Goal: Information Seeking & Learning: Learn about a topic

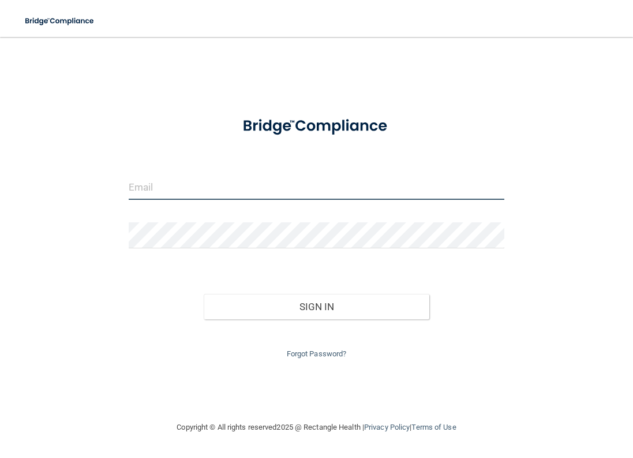
click at [177, 190] on input "email" at bounding box center [317, 187] width 376 height 26
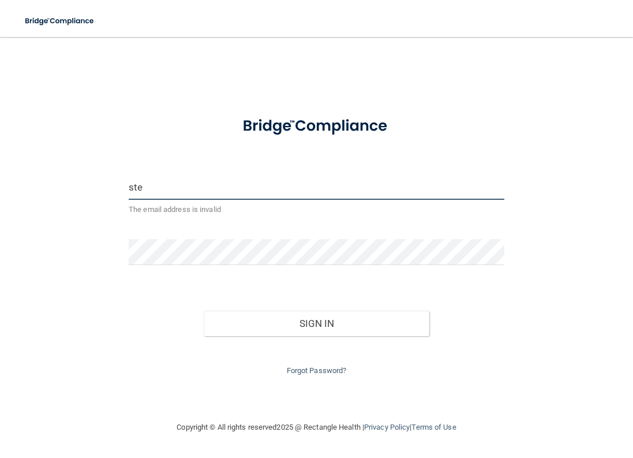
type input "[EMAIL_ADDRESS][DOMAIN_NAME]"
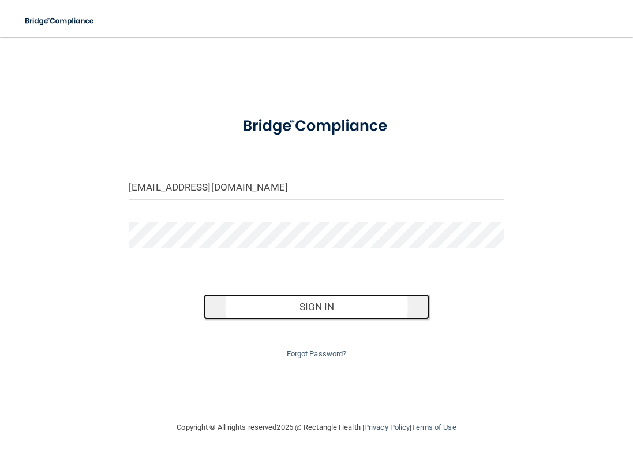
click at [323, 303] on button "Sign In" at bounding box center [317, 306] width 226 height 25
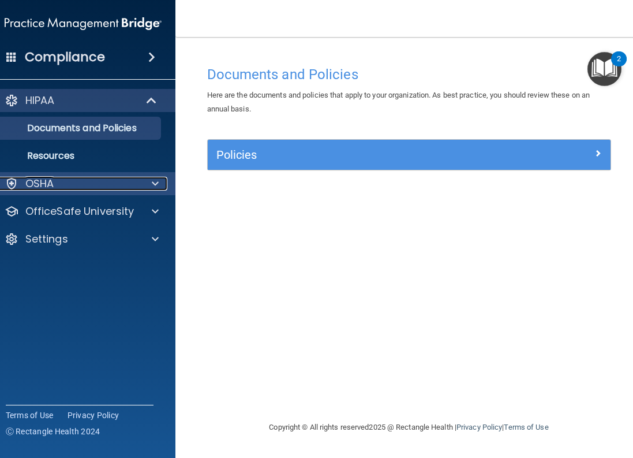
click at [157, 185] on span at bounding box center [155, 184] width 7 height 14
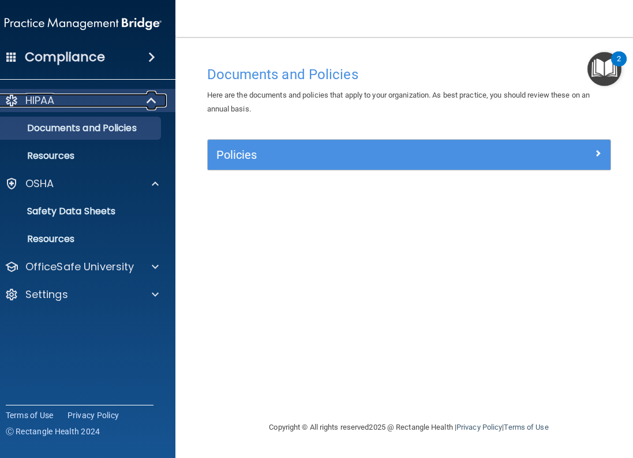
click at [159, 98] on div at bounding box center [152, 101] width 28 height 14
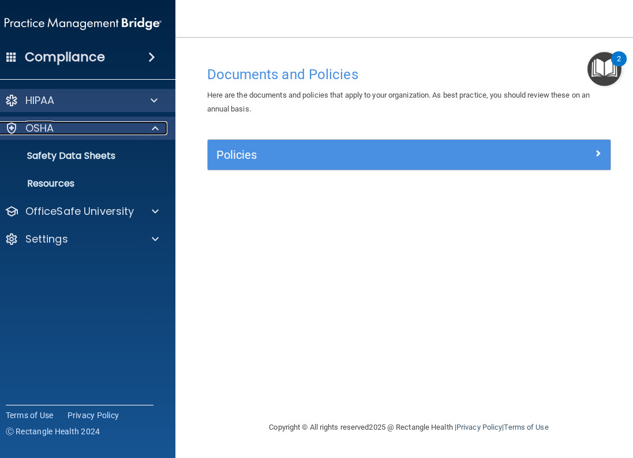
click at [154, 129] on span at bounding box center [155, 128] width 7 height 14
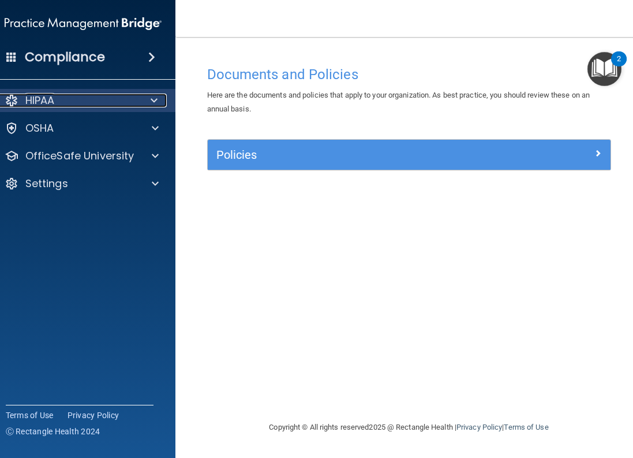
click at [154, 103] on span at bounding box center [154, 101] width 7 height 14
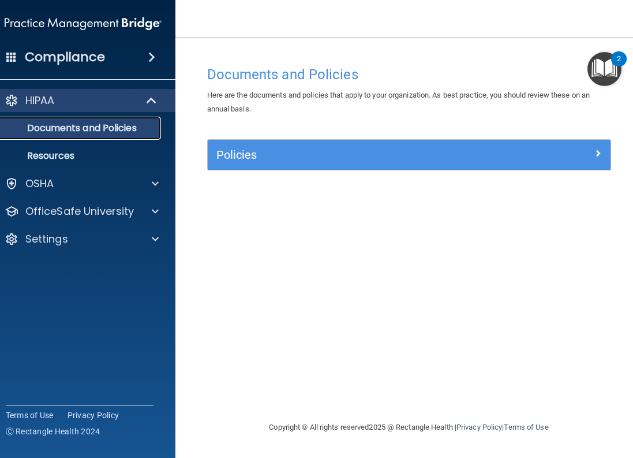
click at [43, 131] on p "Documents and Policies" at bounding box center [77, 128] width 158 height 12
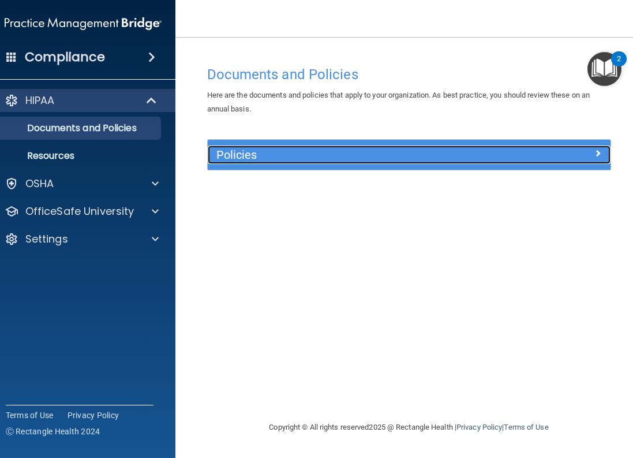
click at [594, 153] on div at bounding box center [560, 153] width 101 height 14
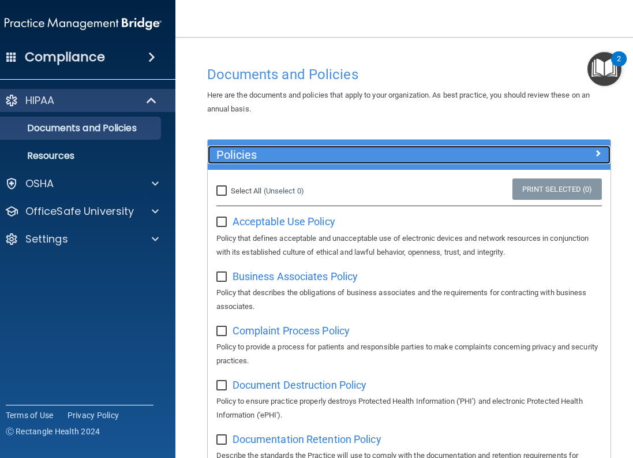
click at [596, 151] on span at bounding box center [598, 153] width 7 height 14
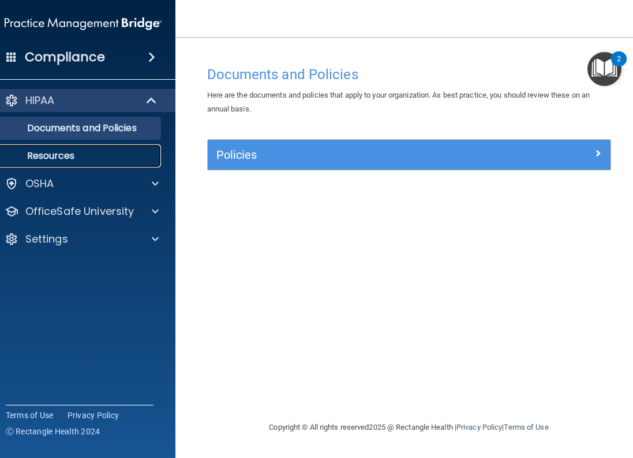
click at [85, 159] on p "Resources" at bounding box center [77, 156] width 158 height 12
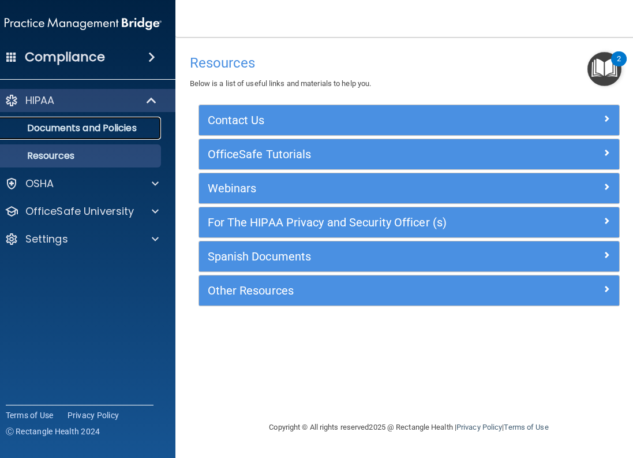
click at [102, 124] on p "Documents and Policies" at bounding box center [77, 128] width 158 height 12
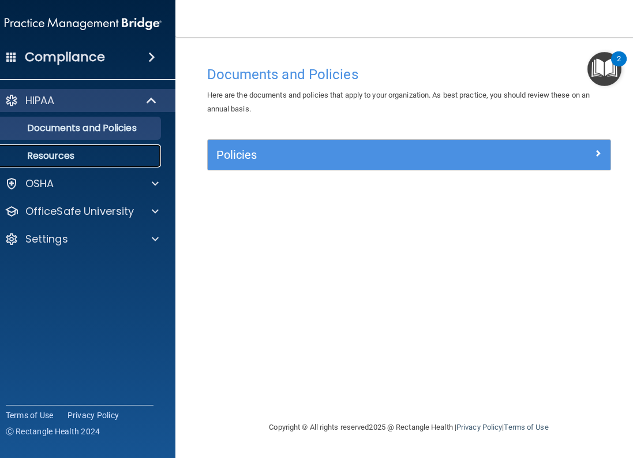
click at [83, 151] on p "Resources" at bounding box center [77, 156] width 158 height 12
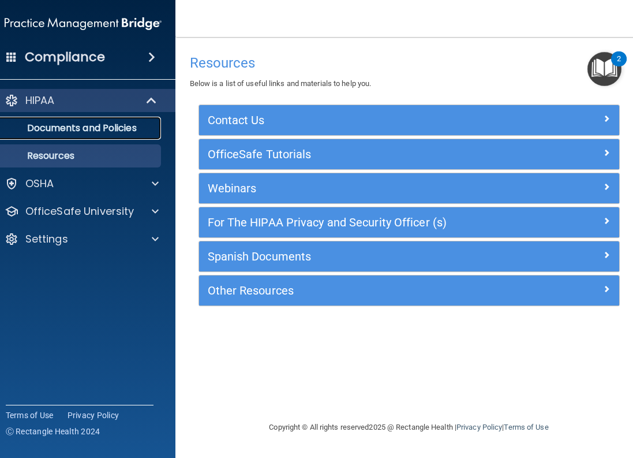
click at [83, 129] on p "Documents and Policies" at bounding box center [77, 128] width 158 height 12
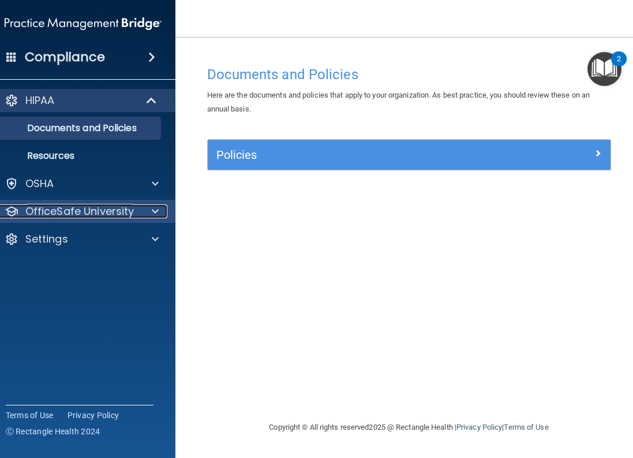
click at [155, 206] on span at bounding box center [155, 211] width 7 height 14
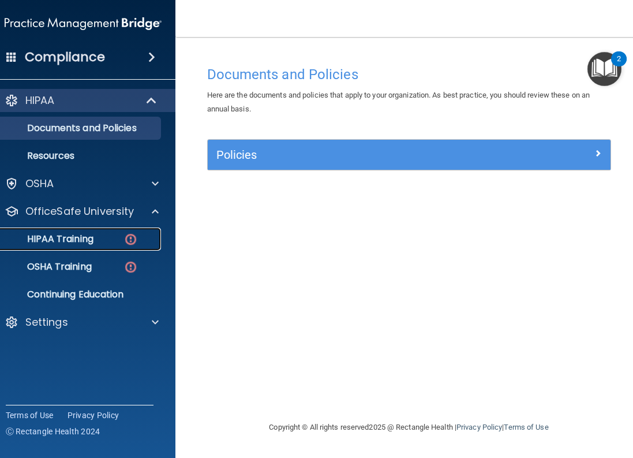
click at [75, 238] on p "HIPAA Training" at bounding box center [45, 239] width 95 height 12
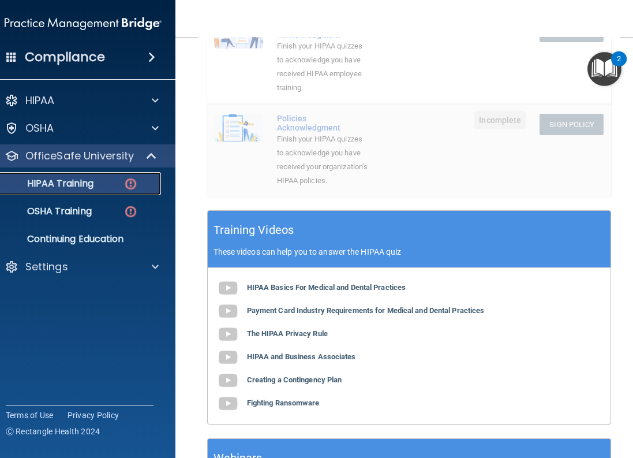
scroll to position [404, 0]
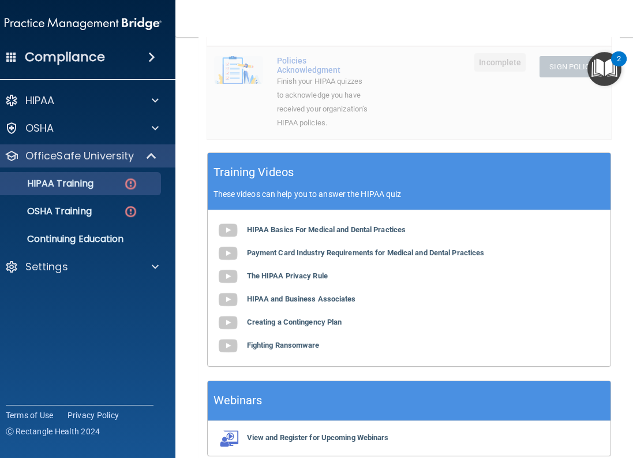
click at [284, 241] on div "HIPAA Basics For Medical and Dental Practices Payment Card Industry Requirement…" at bounding box center [409, 288] width 403 height 156
click at [222, 242] on img at bounding box center [228, 230] width 23 height 23
click at [226, 265] on img at bounding box center [228, 253] width 23 height 23
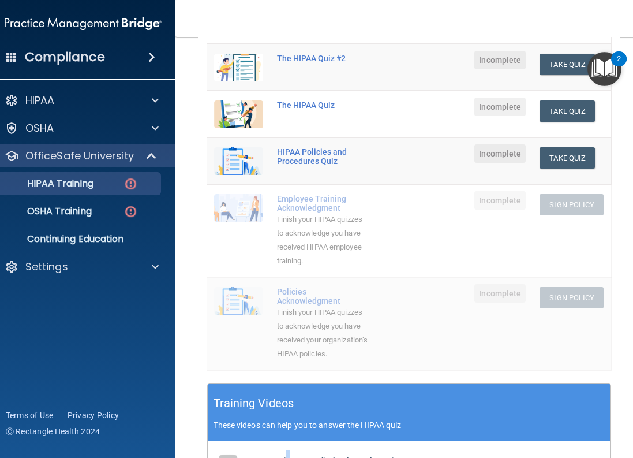
scroll to position [115, 0]
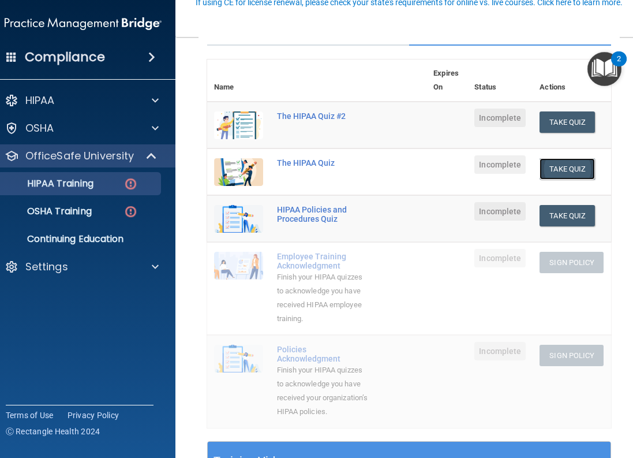
click at [562, 170] on button "Take Quiz" at bounding box center [567, 168] width 55 height 21
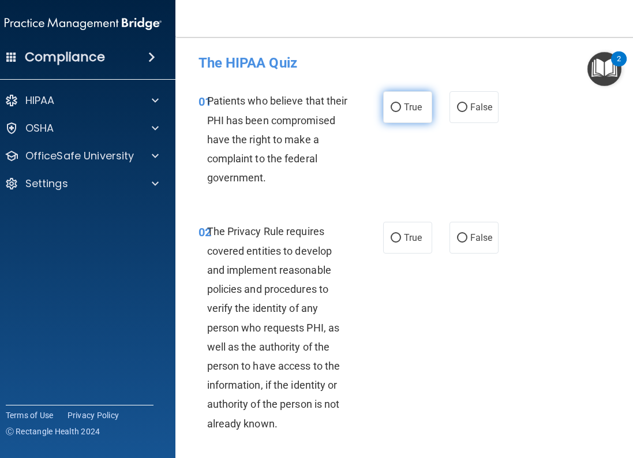
click at [392, 107] on input "True" at bounding box center [396, 107] width 10 height 9
radio input "true"
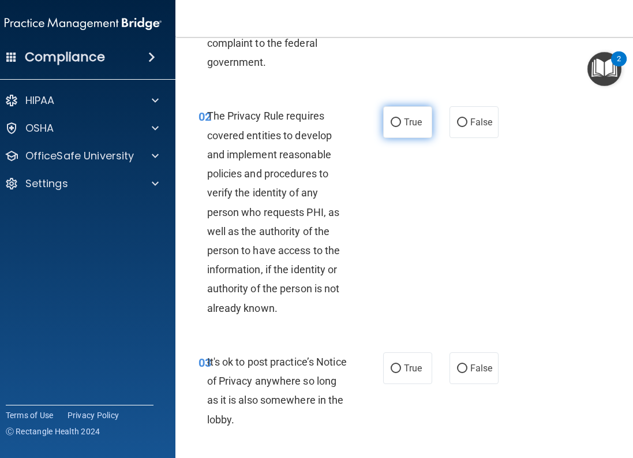
drag, startPoint x: 390, startPoint y: 121, endPoint x: 383, endPoint y: 114, distance: 10.2
click at [391, 121] on input "True" at bounding box center [396, 122] width 10 height 9
radio input "true"
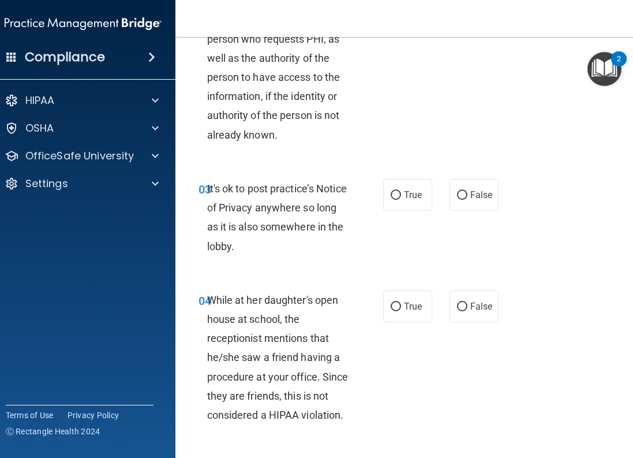
scroll to position [346, 0]
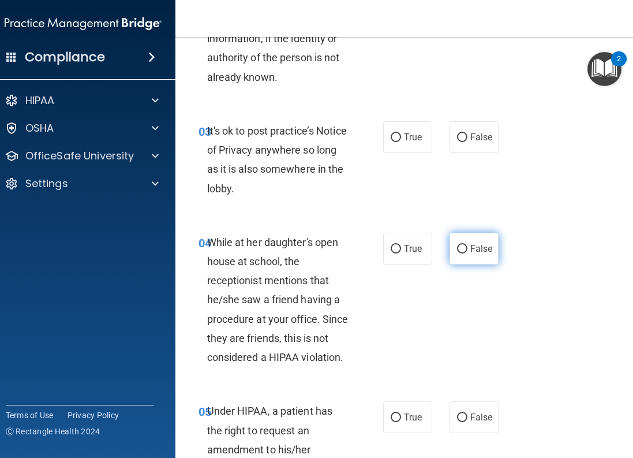
click at [454, 244] on label "False" at bounding box center [474, 249] width 49 height 32
click at [457, 245] on input "False" at bounding box center [462, 249] width 10 height 9
radio input "true"
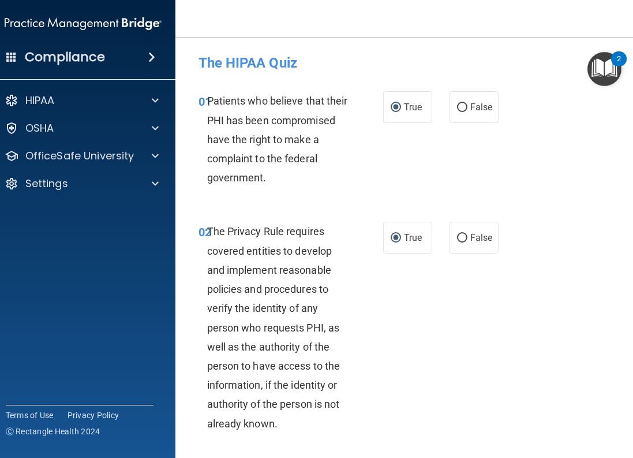
scroll to position [289, 0]
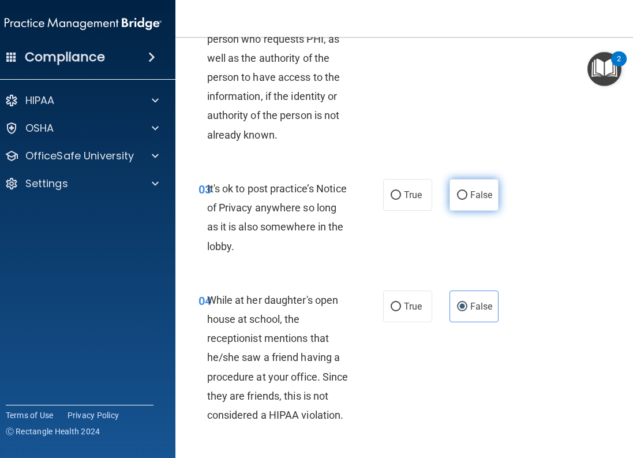
click at [457, 199] on input "False" at bounding box center [462, 195] width 10 height 9
radio input "true"
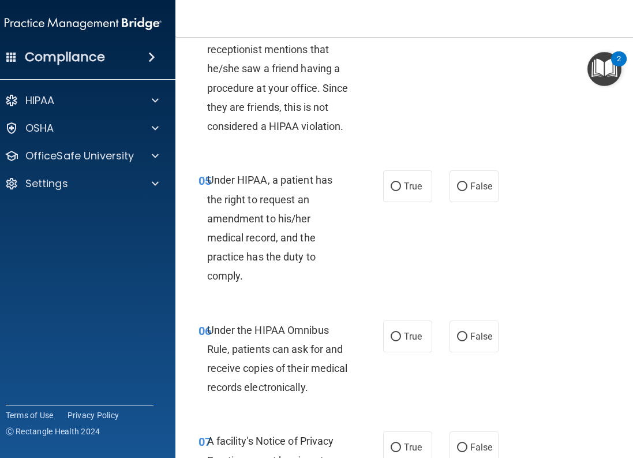
scroll to position [635, 0]
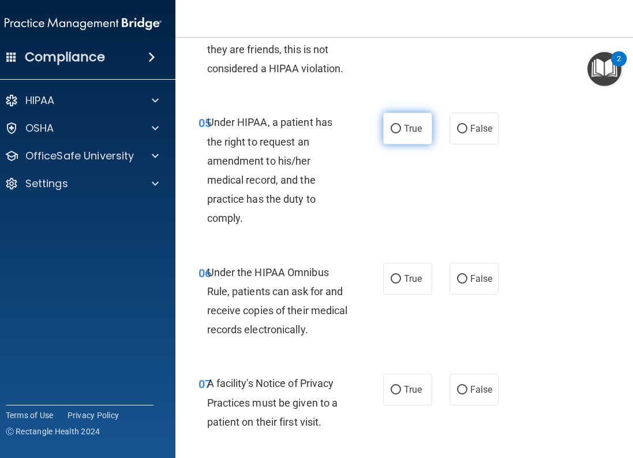
click at [392, 131] on input "True" at bounding box center [396, 129] width 10 height 9
radio input "true"
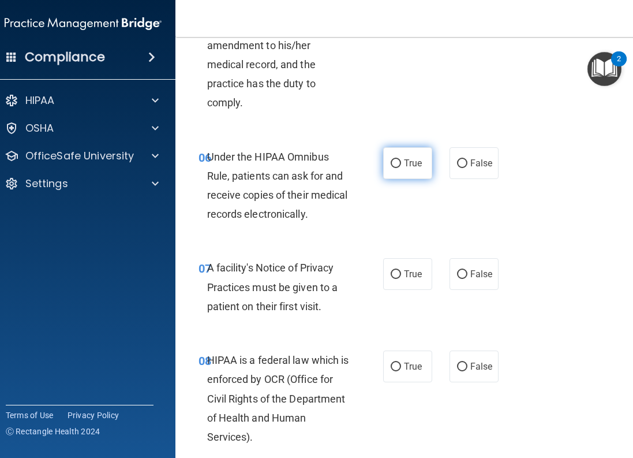
click at [391, 165] on input "True" at bounding box center [396, 163] width 10 height 9
radio input "true"
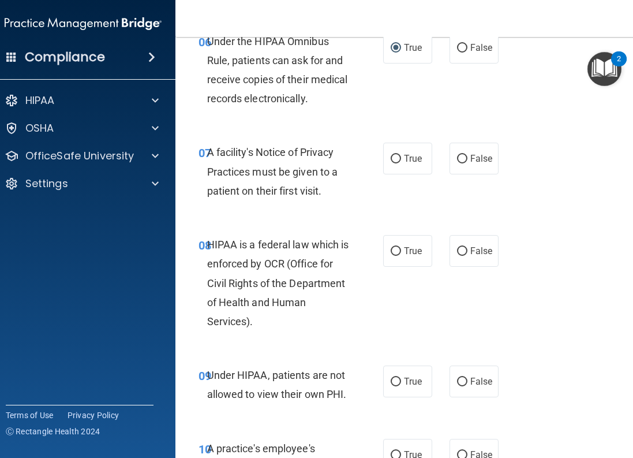
scroll to position [924, 0]
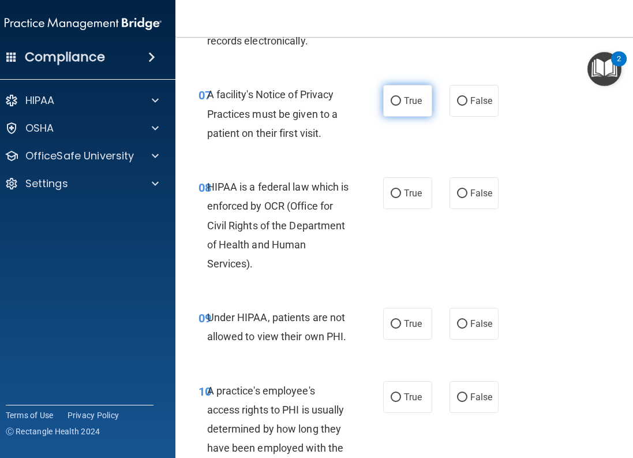
click at [391, 105] on input "True" at bounding box center [396, 101] width 10 height 9
radio input "true"
click at [398, 194] on label "True" at bounding box center [407, 193] width 49 height 32
click at [398, 194] on input "True" at bounding box center [396, 193] width 10 height 9
radio input "true"
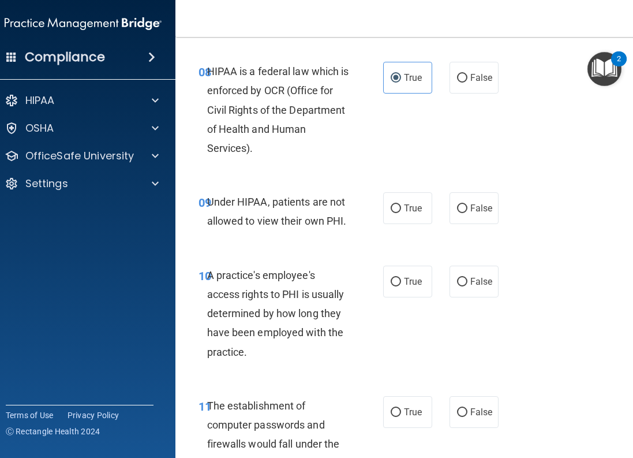
scroll to position [1097, 0]
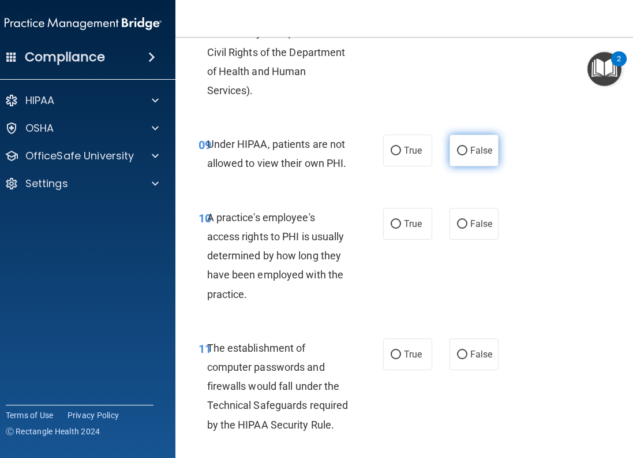
click at [457, 147] on input "False" at bounding box center [462, 151] width 10 height 9
radio input "true"
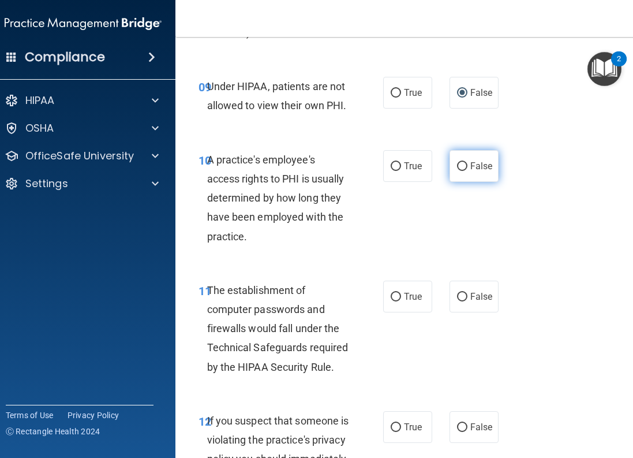
click at [455, 171] on label "False" at bounding box center [474, 166] width 49 height 32
click at [457, 171] on input "False" at bounding box center [462, 166] width 10 height 9
radio input "true"
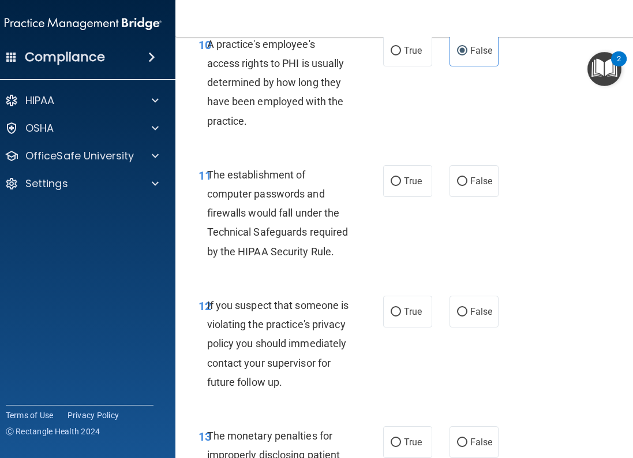
scroll to position [1328, 0]
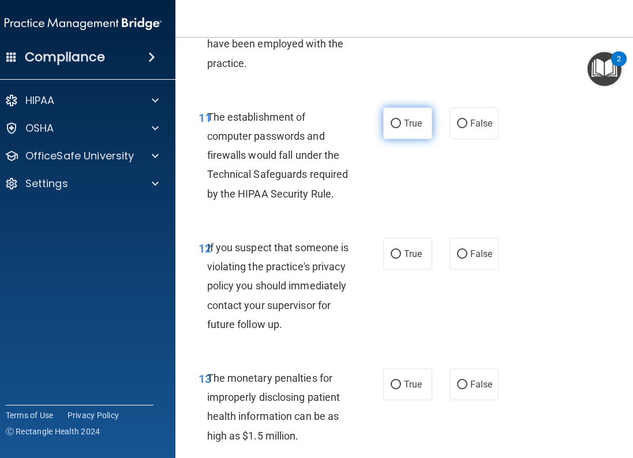
click at [393, 124] on input "True" at bounding box center [396, 124] width 10 height 9
radio input "true"
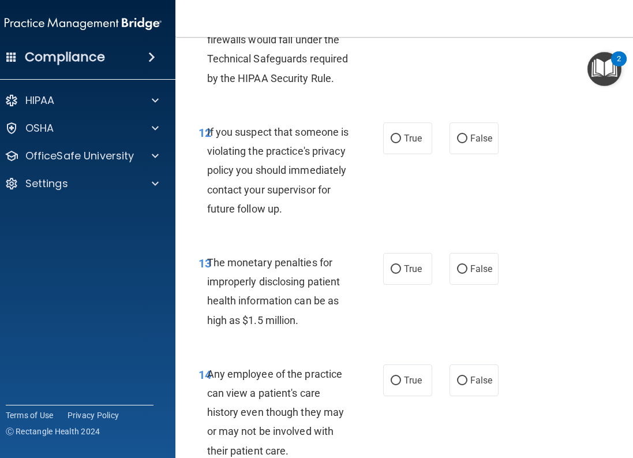
scroll to position [1386, 0]
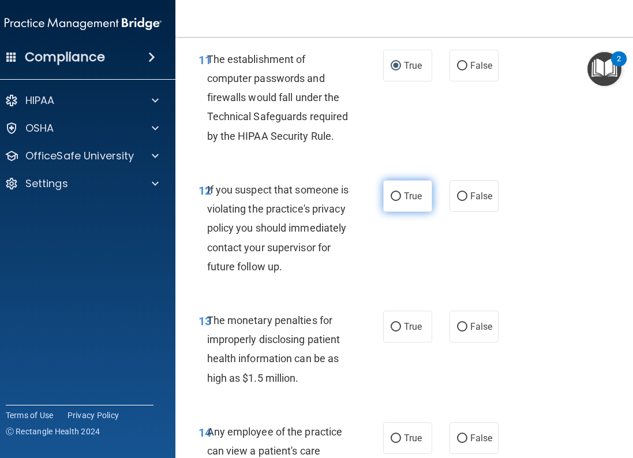
click at [391, 187] on label "True" at bounding box center [407, 196] width 49 height 32
click at [391, 192] on input "True" at bounding box center [396, 196] width 10 height 9
radio input "true"
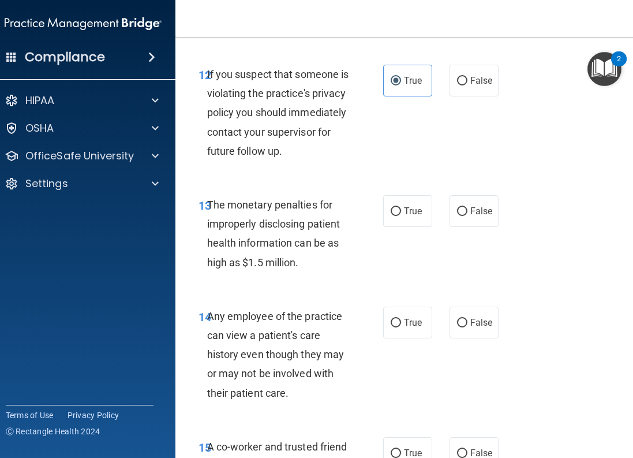
scroll to position [1559, 0]
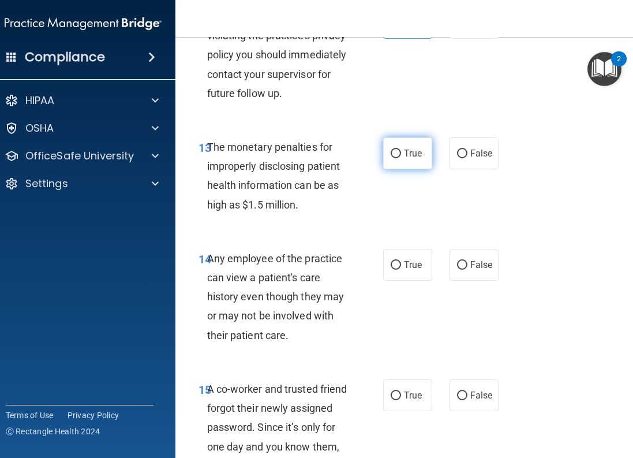
click at [391, 158] on input "True" at bounding box center [396, 154] width 10 height 9
radio input "true"
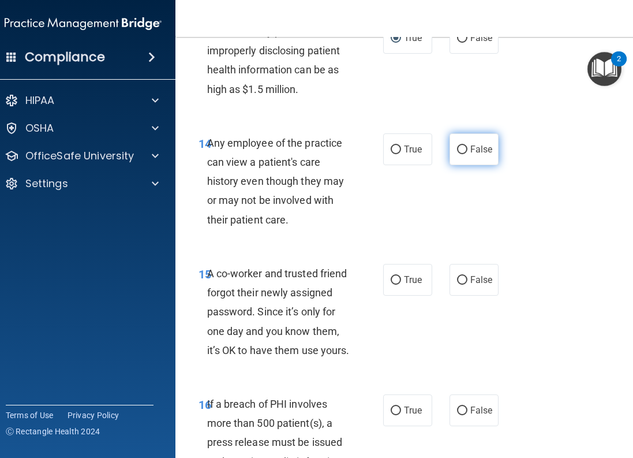
click at [458, 154] on input "False" at bounding box center [462, 150] width 10 height 9
radio input "true"
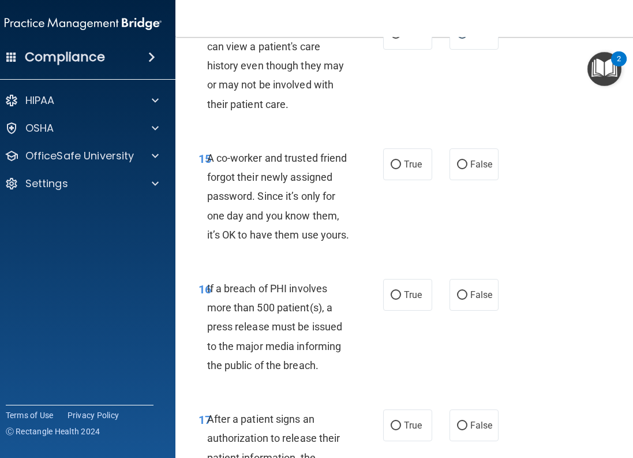
scroll to position [1848, 0]
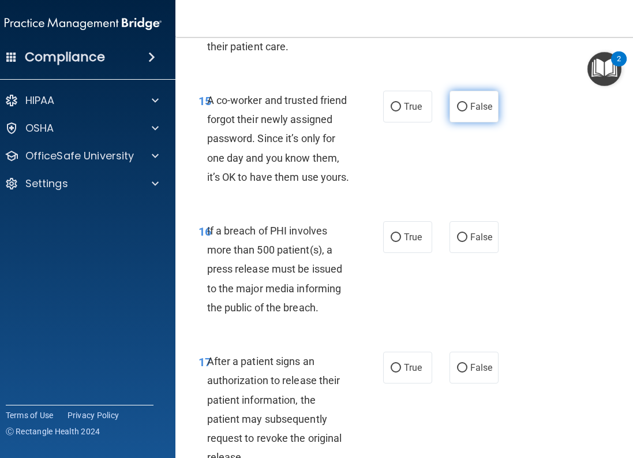
click at [462, 111] on input "False" at bounding box center [462, 107] width 10 height 9
radio input "true"
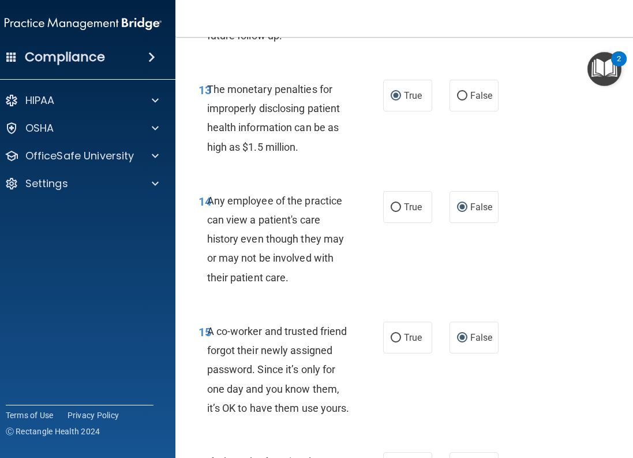
scroll to position [1559, 0]
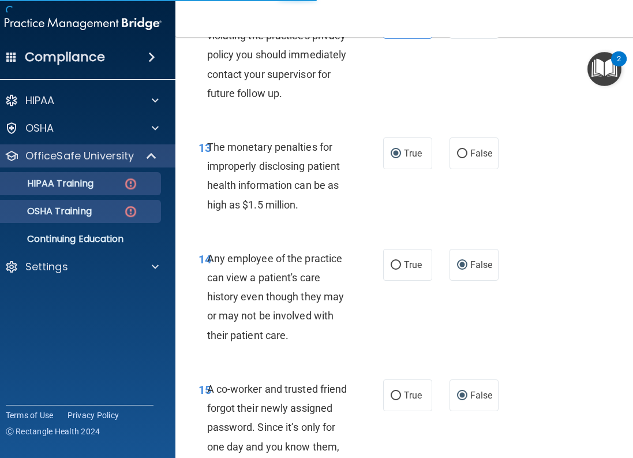
scroll to position [474, 0]
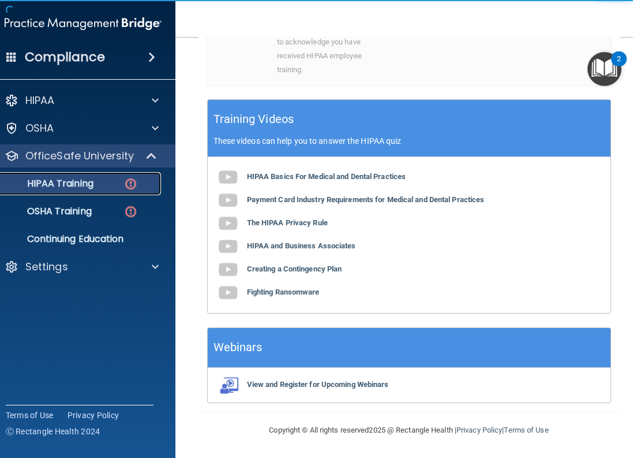
click at [94, 187] on div "HIPAA Training" at bounding box center [77, 184] width 158 height 12
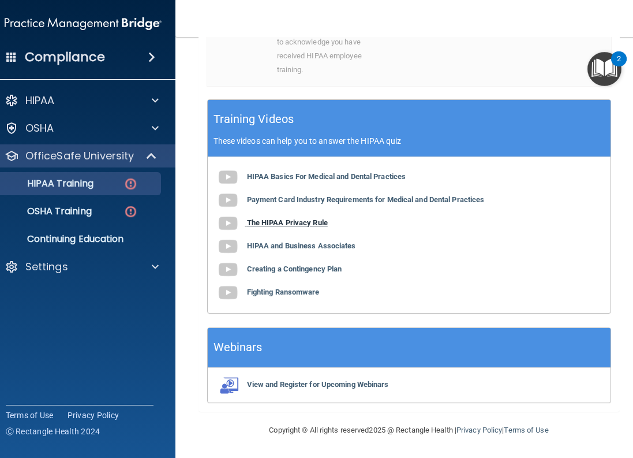
click at [223, 219] on img at bounding box center [228, 223] width 23 height 23
click at [262, 247] on b "HIPAA and Business Associates" at bounding box center [301, 245] width 109 height 9
click at [225, 269] on img at bounding box center [228, 269] width 23 height 23
click at [233, 294] on img at bounding box center [228, 292] width 23 height 23
click at [260, 288] on b "Fighting Ransomware" at bounding box center [283, 292] width 73 height 9
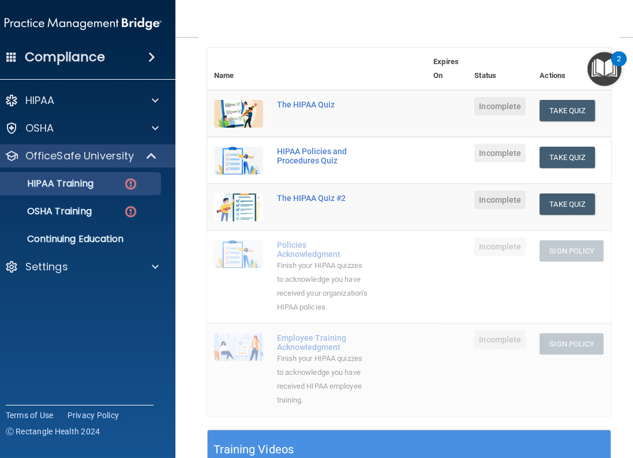
scroll to position [69, 0]
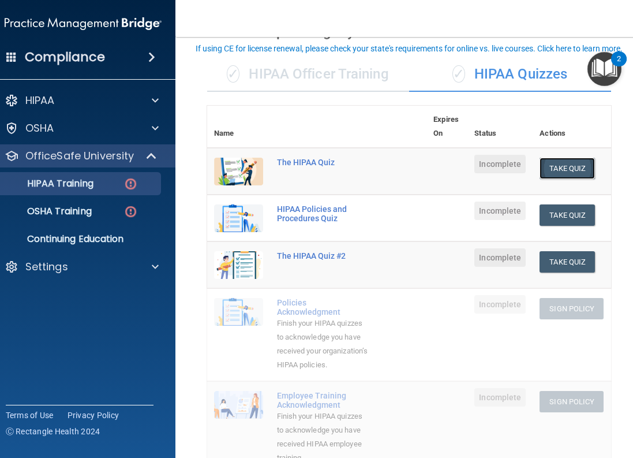
click at [570, 167] on button "Take Quiz" at bounding box center [567, 168] width 55 height 21
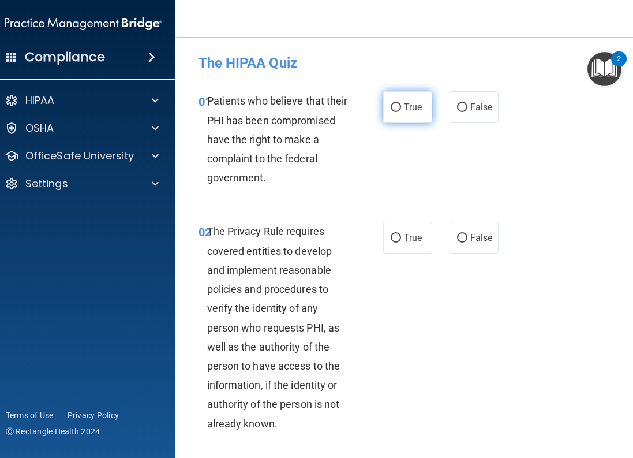
click at [393, 109] on input "True" at bounding box center [396, 107] width 10 height 9
radio input "true"
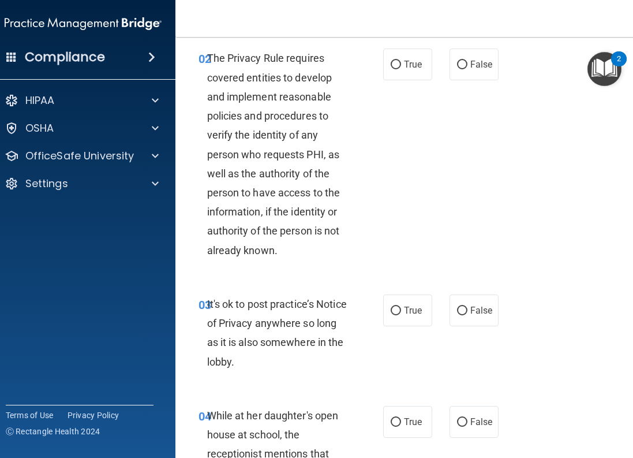
scroll to position [115, 0]
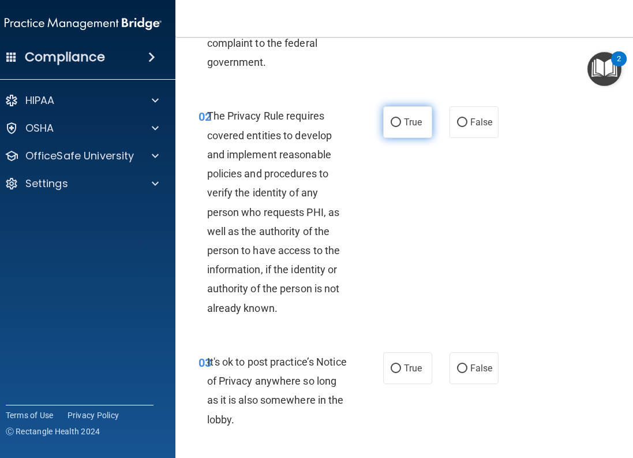
click at [391, 124] on input "True" at bounding box center [396, 122] width 10 height 9
radio input "true"
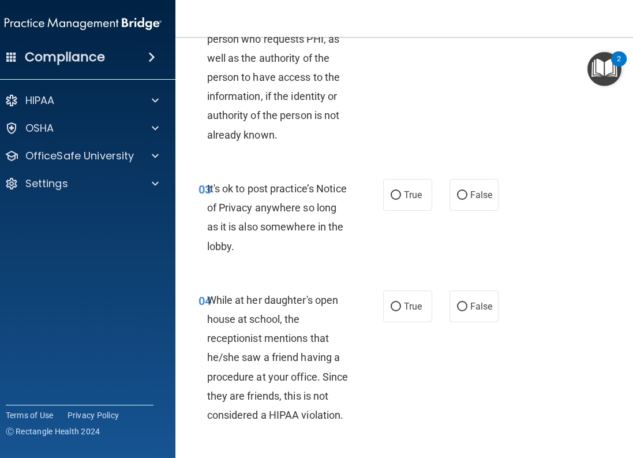
scroll to position [346, 0]
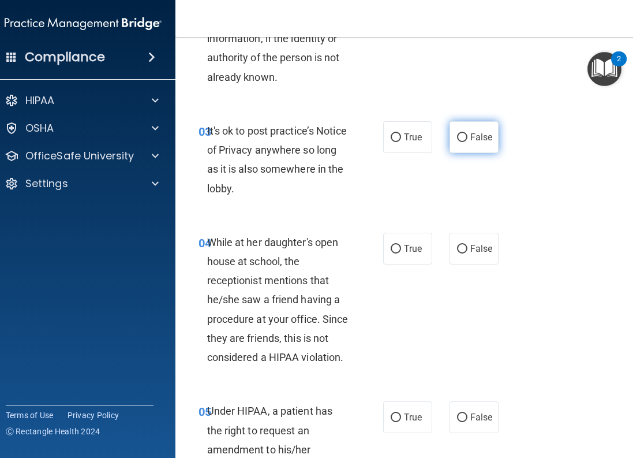
click at [459, 140] on input "False" at bounding box center [462, 137] width 10 height 9
radio input "true"
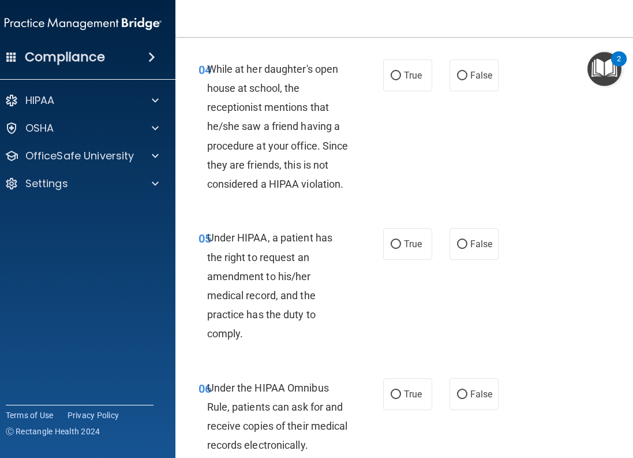
scroll to position [462, 0]
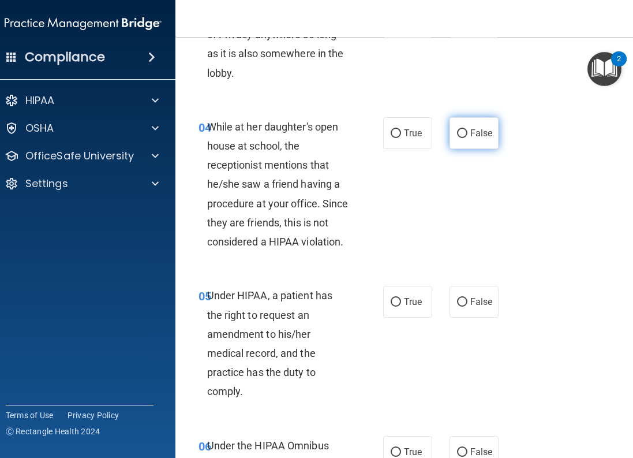
click at [459, 136] on input "False" at bounding box center [462, 133] width 10 height 9
radio input "true"
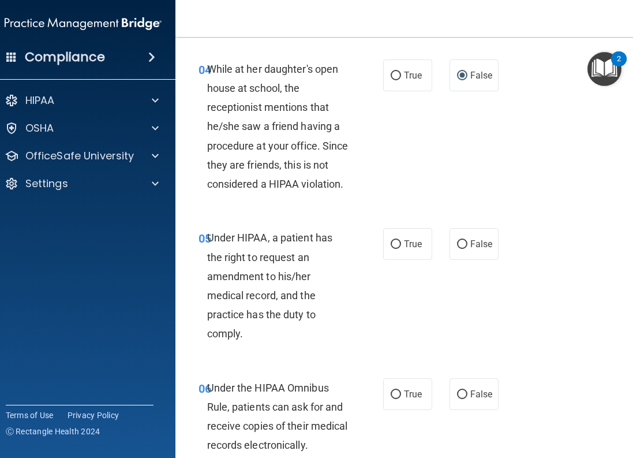
scroll to position [577, 0]
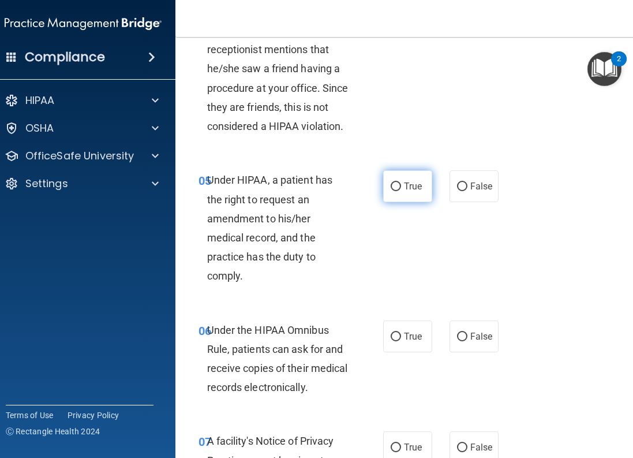
click at [391, 185] on input "True" at bounding box center [396, 186] width 10 height 9
radio input "true"
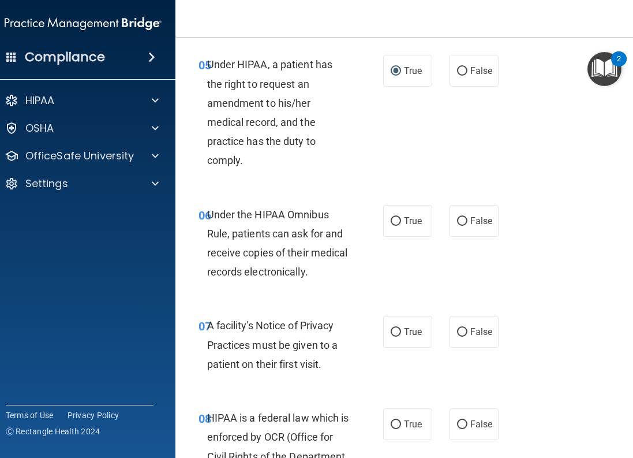
scroll to position [751, 0]
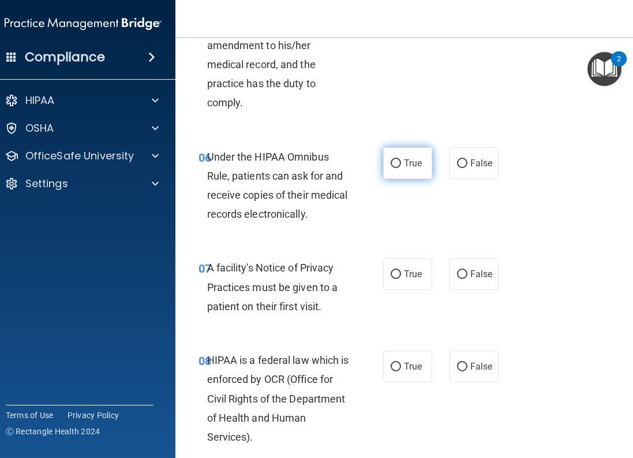
click at [386, 164] on label "True" at bounding box center [407, 163] width 49 height 32
click at [391, 164] on input "True" at bounding box center [396, 163] width 10 height 9
radio input "true"
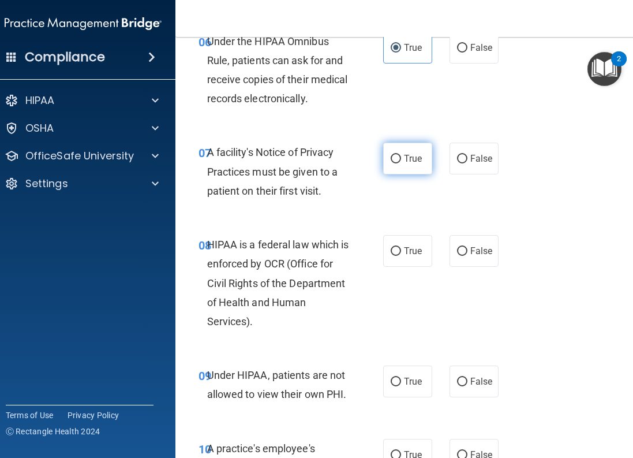
click at [394, 155] on input "True" at bounding box center [396, 159] width 10 height 9
radio input "true"
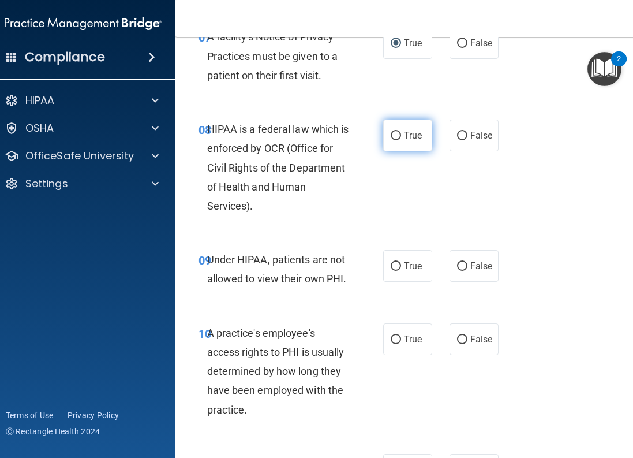
click at [395, 139] on input "True" at bounding box center [396, 136] width 10 height 9
radio input "true"
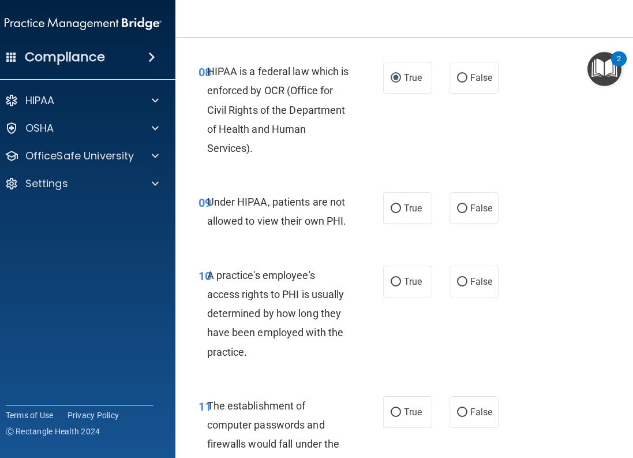
scroll to position [1097, 0]
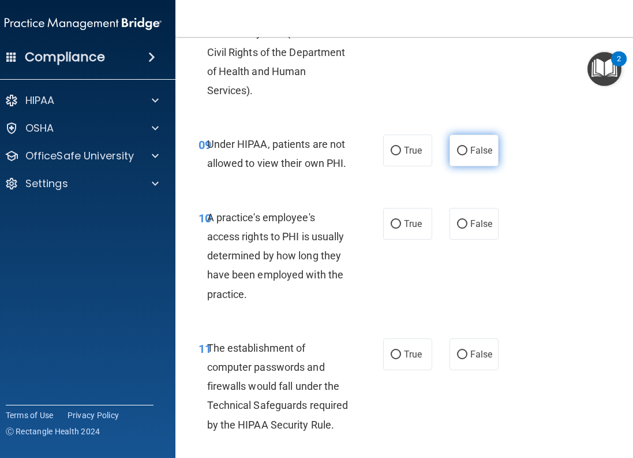
click at [457, 154] on input "False" at bounding box center [462, 151] width 10 height 9
radio input "true"
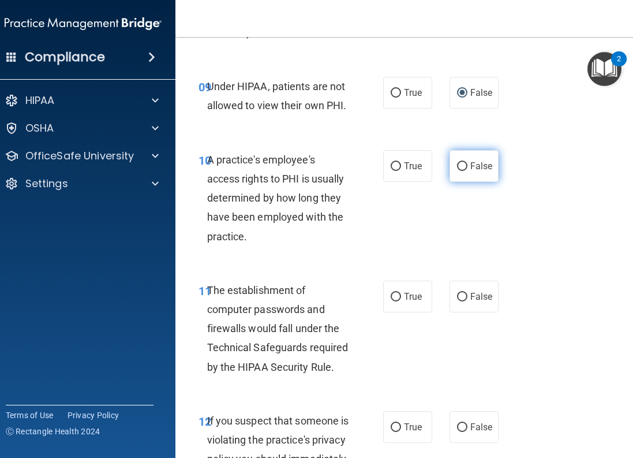
click at [454, 173] on label "False" at bounding box center [474, 166] width 49 height 32
click at [457, 171] on input "False" at bounding box center [462, 166] width 10 height 9
radio input "true"
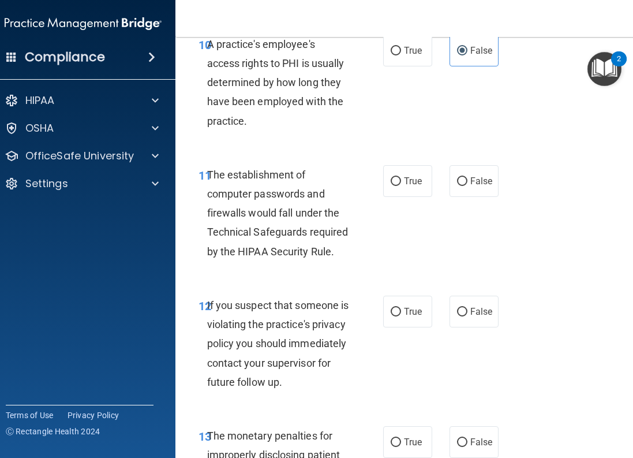
scroll to position [1328, 0]
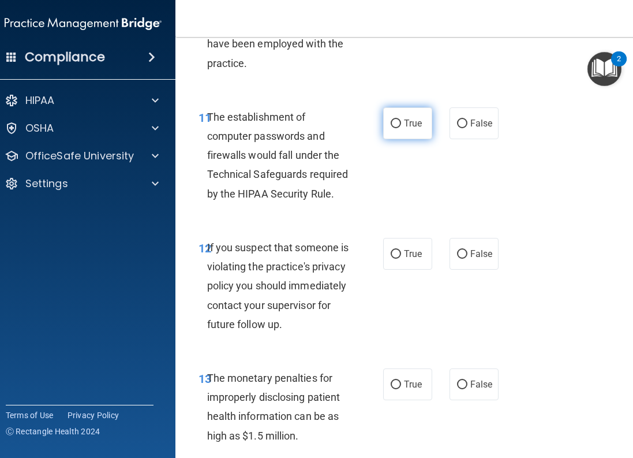
click at [394, 117] on label "True" at bounding box center [407, 123] width 49 height 32
click at [394, 120] on input "True" at bounding box center [396, 124] width 10 height 9
radio input "true"
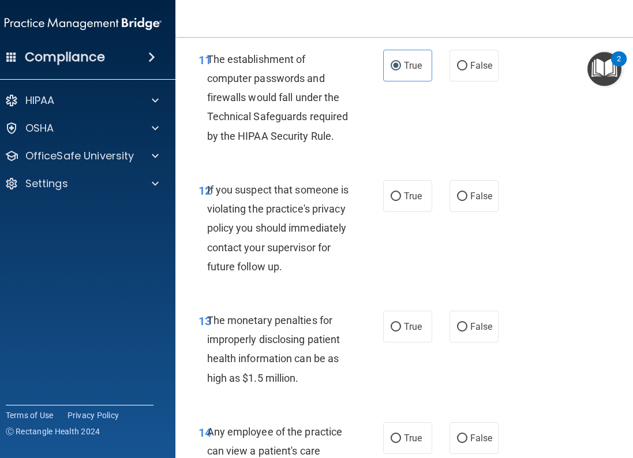
scroll to position [1444, 0]
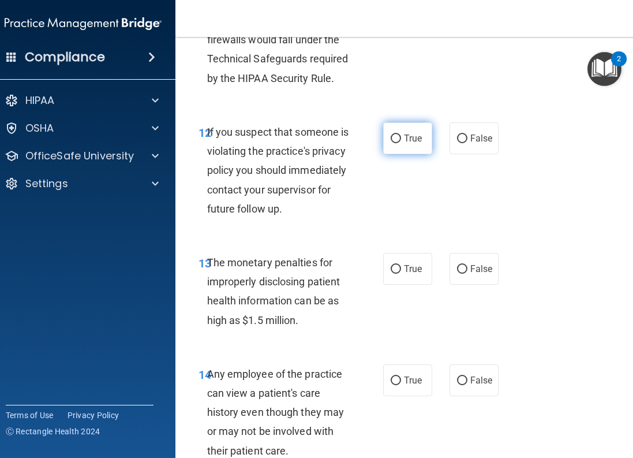
click at [393, 140] on input "True" at bounding box center [396, 139] width 10 height 9
radio input "true"
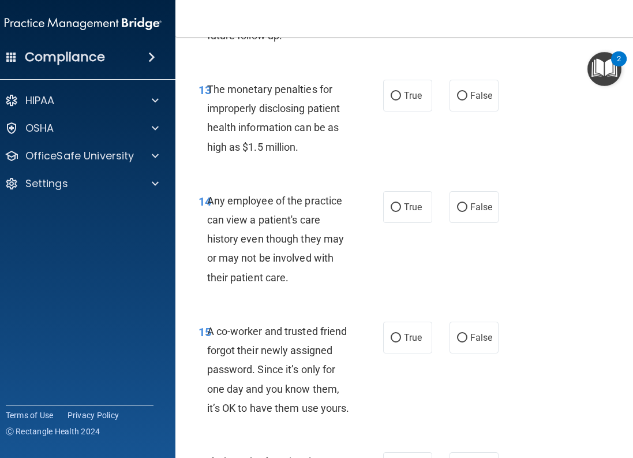
scroll to position [1559, 0]
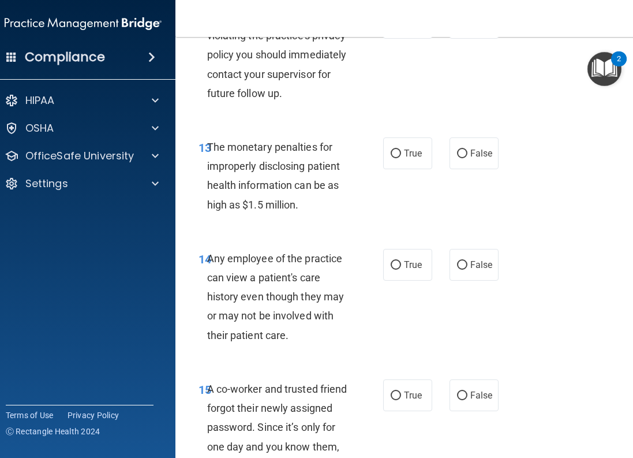
drag, startPoint x: 398, startPoint y: 168, endPoint x: 366, endPoint y: 178, distance: 33.4
click at [398, 167] on label "True" at bounding box center [407, 153] width 49 height 32
click at [398, 158] on input "True" at bounding box center [396, 154] width 10 height 9
radio input "true"
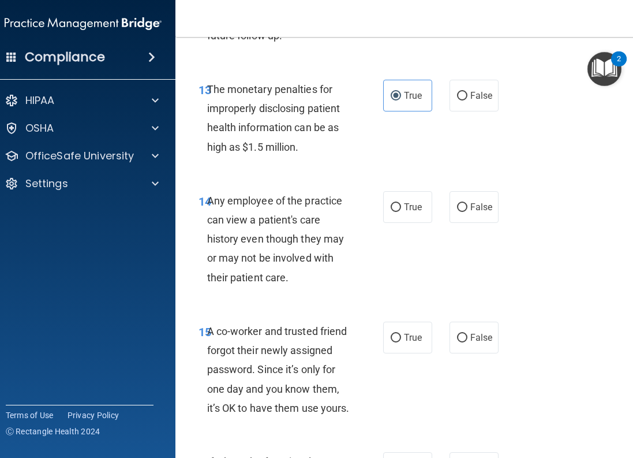
scroll to position [1675, 0]
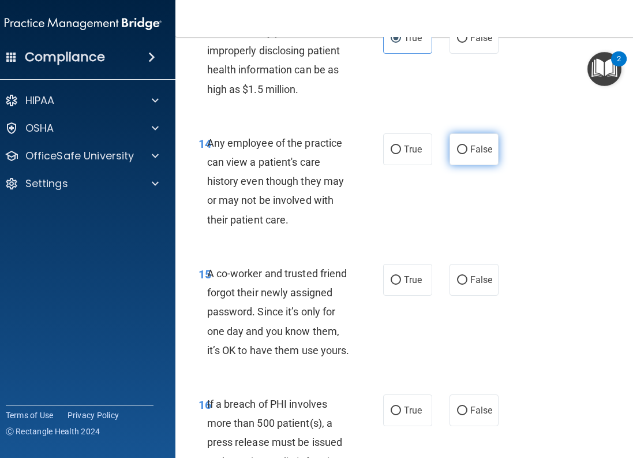
click at [459, 154] on input "False" at bounding box center [462, 150] width 10 height 9
radio input "true"
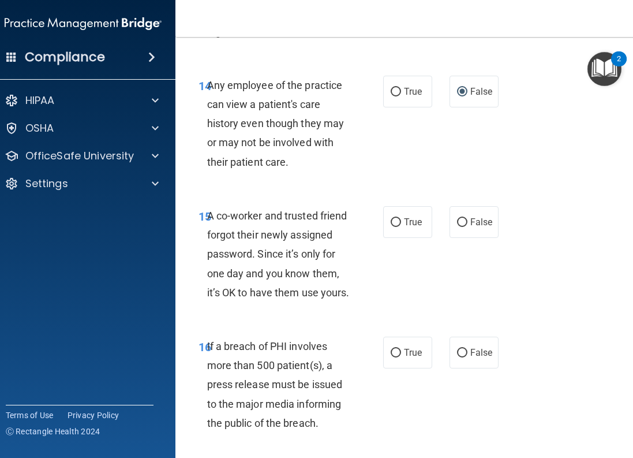
scroll to position [1790, 0]
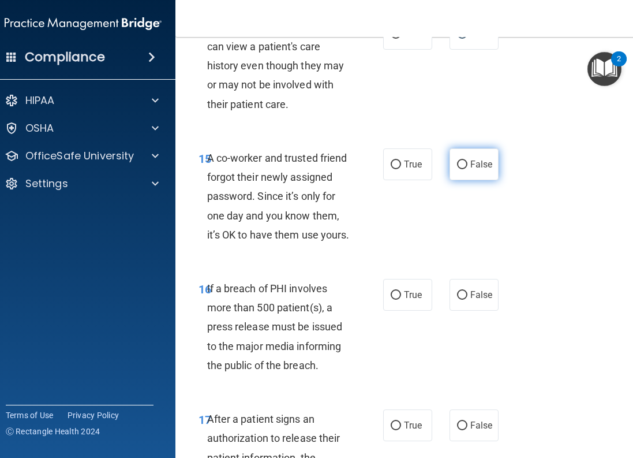
click at [459, 169] on input "False" at bounding box center [462, 165] width 10 height 9
radio input "true"
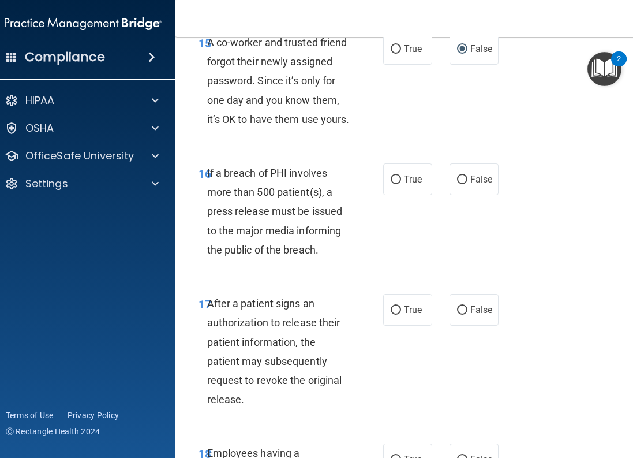
scroll to position [1963, 0]
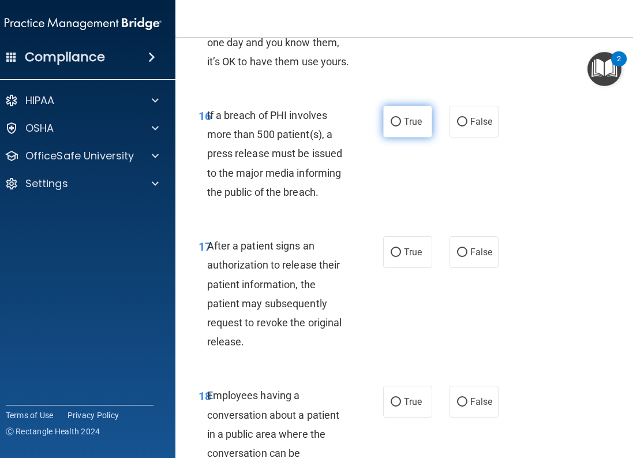
click at [398, 137] on label "True" at bounding box center [407, 122] width 49 height 32
click at [398, 126] on input "True" at bounding box center [396, 122] width 10 height 9
radio input "true"
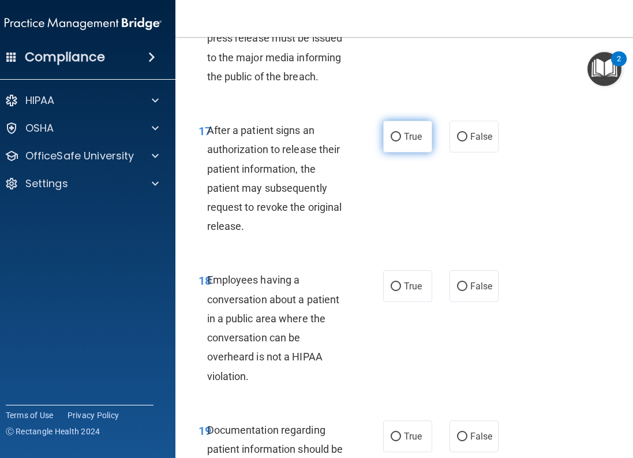
click at [393, 141] on input "True" at bounding box center [396, 137] width 10 height 9
radio input "true"
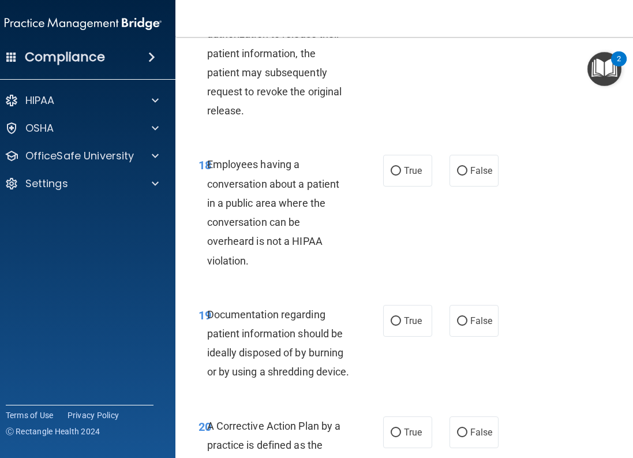
scroll to position [2252, 0]
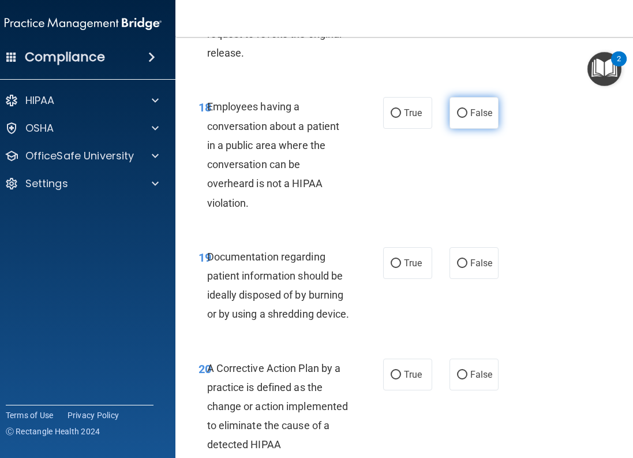
click at [457, 118] on input "False" at bounding box center [462, 113] width 10 height 9
radio input "true"
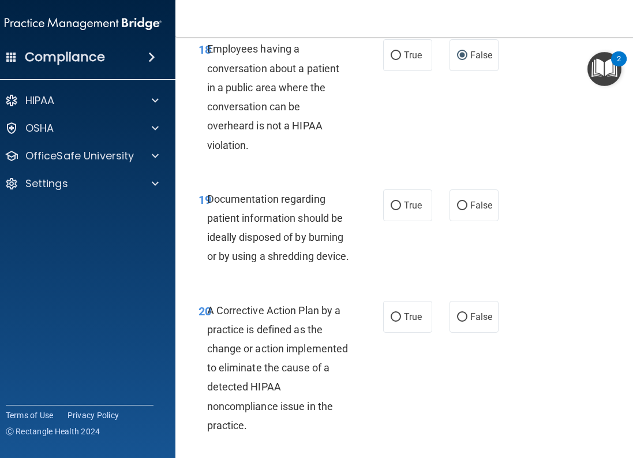
scroll to position [2368, 0]
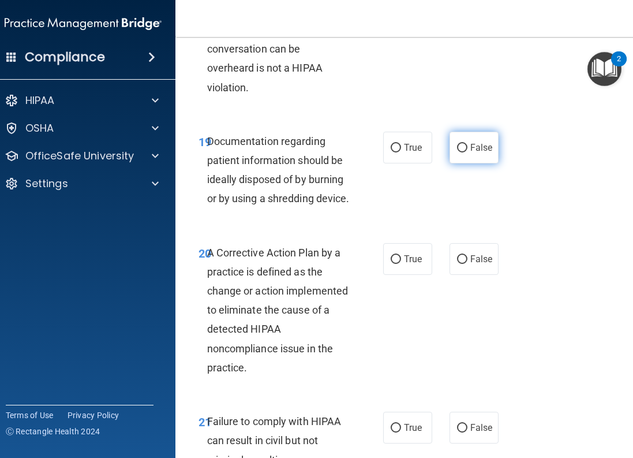
click at [459, 163] on label "False" at bounding box center [474, 148] width 49 height 32
click at [459, 152] on input "False" at bounding box center [462, 148] width 10 height 9
radio input "true"
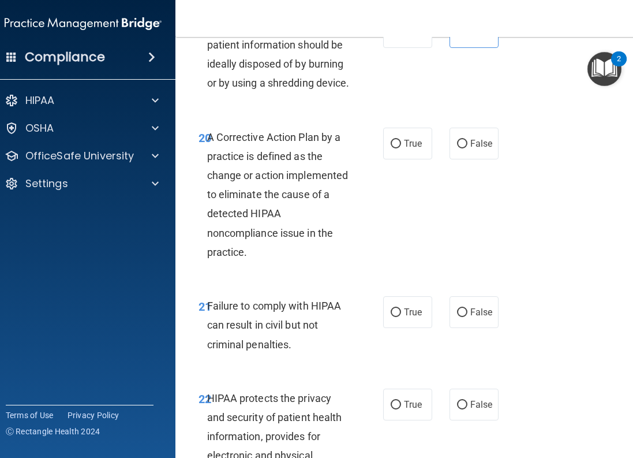
scroll to position [2541, 0]
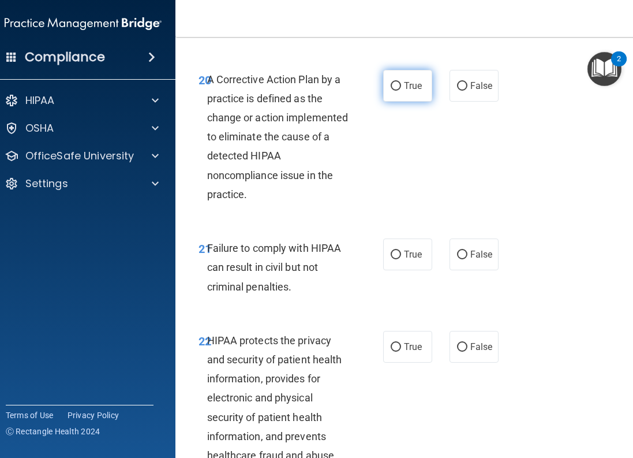
click at [391, 91] on input "True" at bounding box center [396, 86] width 10 height 9
radio input "true"
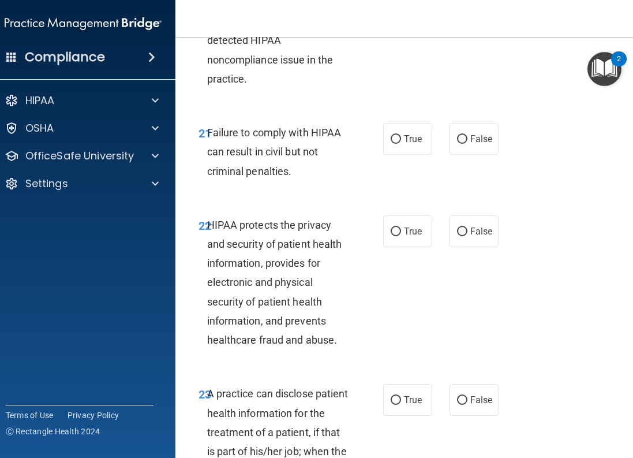
scroll to position [2714, 0]
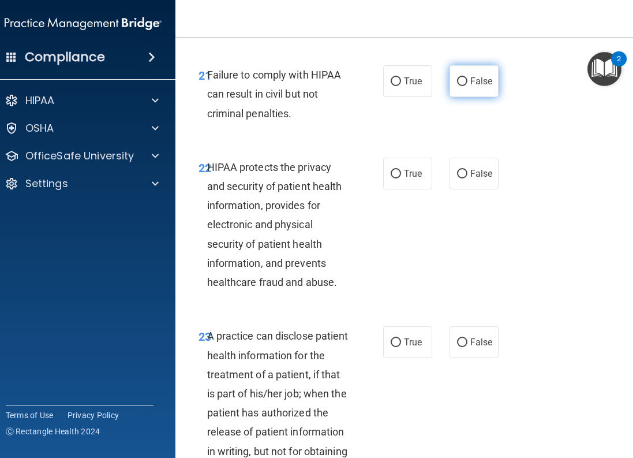
click at [459, 86] on input "False" at bounding box center [462, 81] width 10 height 9
radio input "true"
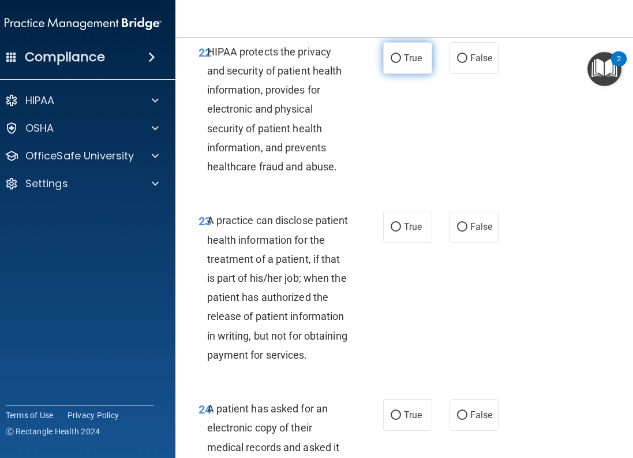
click at [392, 74] on label "True" at bounding box center [407, 58] width 49 height 32
click at [392, 63] on input "True" at bounding box center [396, 58] width 10 height 9
radio input "true"
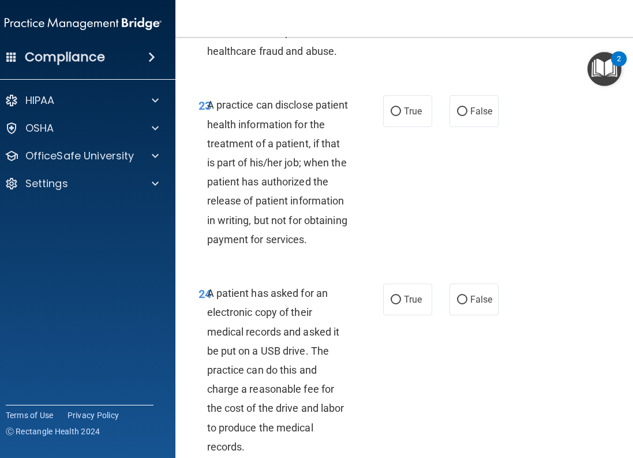
scroll to position [3003, 0]
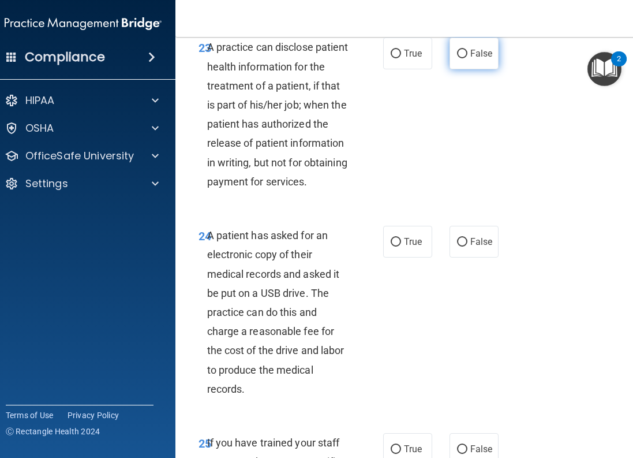
click at [457, 58] on input "False" at bounding box center [462, 54] width 10 height 9
radio input "true"
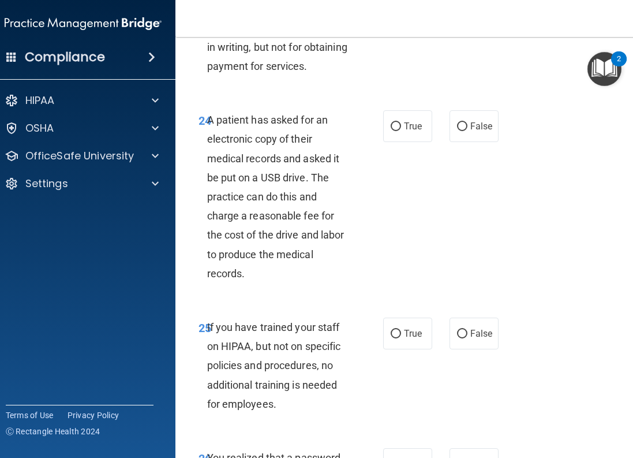
drag, startPoint x: 390, startPoint y: 203, endPoint x: 370, endPoint y: 222, distance: 27.8
click at [391, 131] on input "True" at bounding box center [396, 126] width 10 height 9
radio input "true"
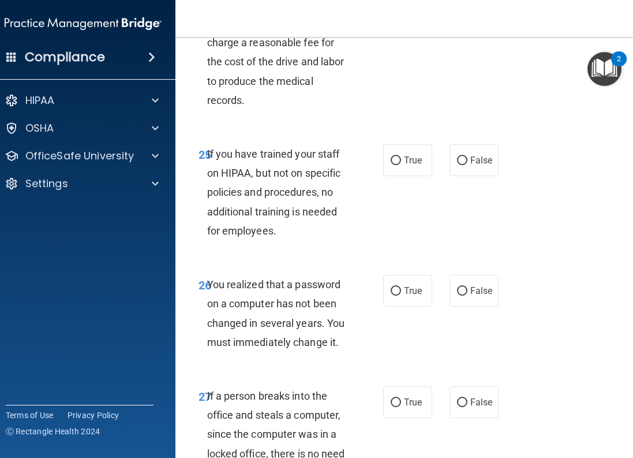
scroll to position [3234, 0]
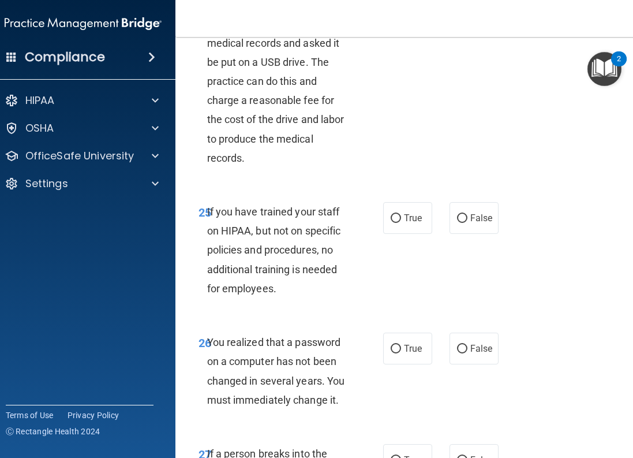
click at [462, 16] on input "False" at bounding box center [462, 11] width 10 height 9
radio input "true"
radio input "false"
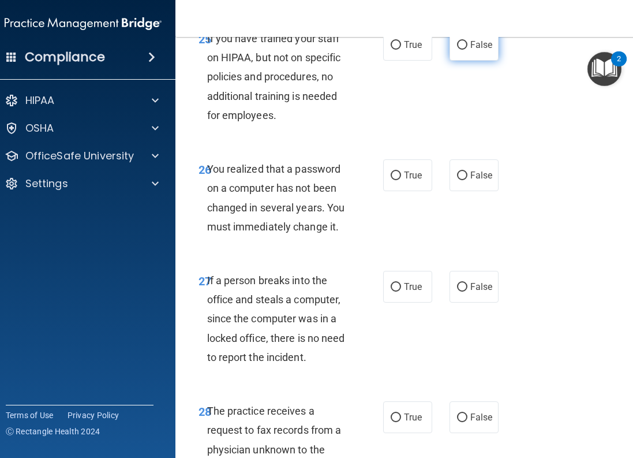
click at [457, 50] on input "False" at bounding box center [462, 45] width 10 height 9
radio input "true"
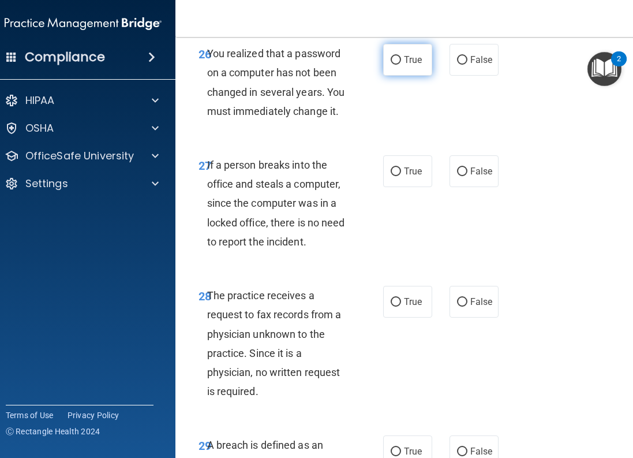
click at [394, 65] on input "True" at bounding box center [396, 60] width 10 height 9
radio input "true"
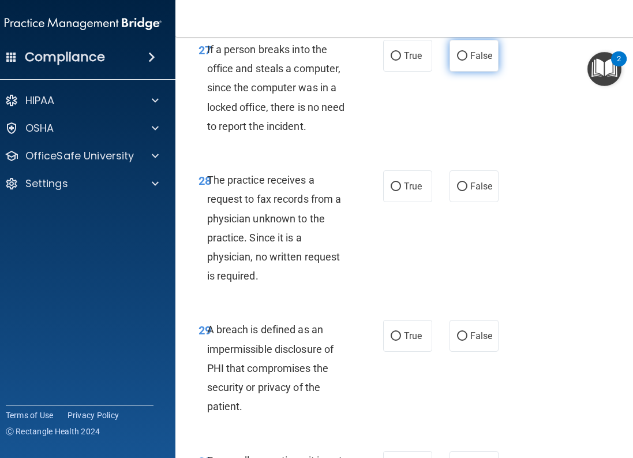
click at [465, 72] on label "False" at bounding box center [474, 56] width 49 height 32
click at [465, 61] on input "False" at bounding box center [462, 56] width 10 height 9
radio input "true"
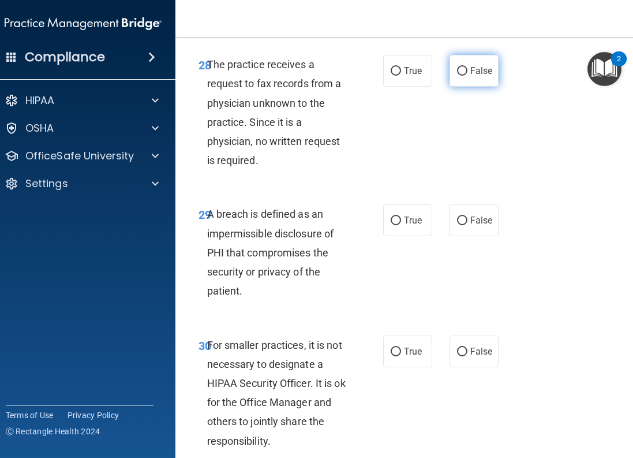
click at [471, 76] on span "False" at bounding box center [482, 70] width 23 height 11
click at [466, 76] on input "False" at bounding box center [462, 71] width 10 height 9
radio input "true"
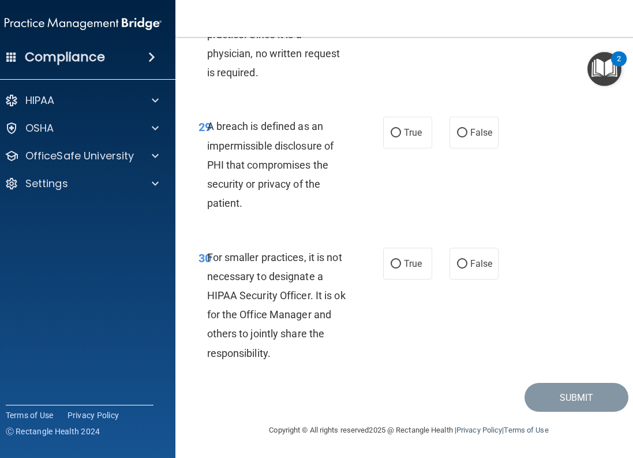
scroll to position [3918, 0]
click at [404, 132] on span "True" at bounding box center [413, 132] width 18 height 11
click at [401, 132] on input "True" at bounding box center [396, 133] width 10 height 9
radio input "true"
click at [462, 267] on input "False" at bounding box center [462, 264] width 10 height 9
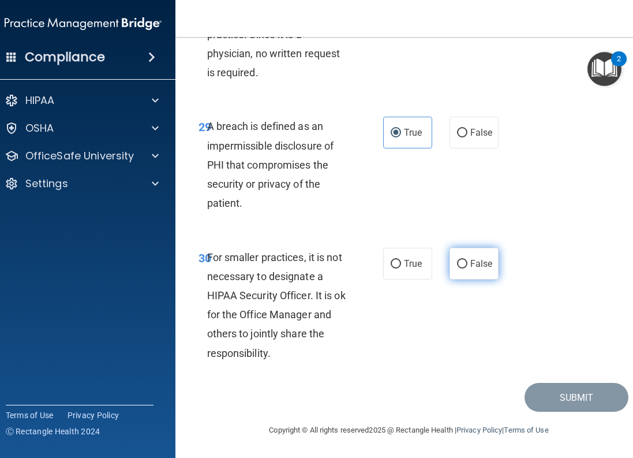
radio input "true"
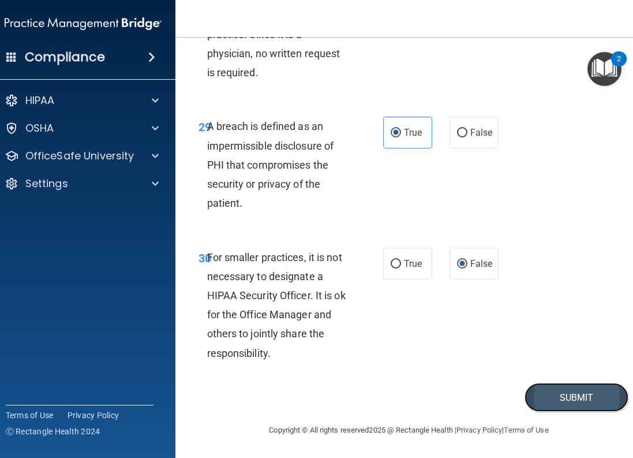
click at [549, 397] on button "Submit" at bounding box center [577, 397] width 104 height 29
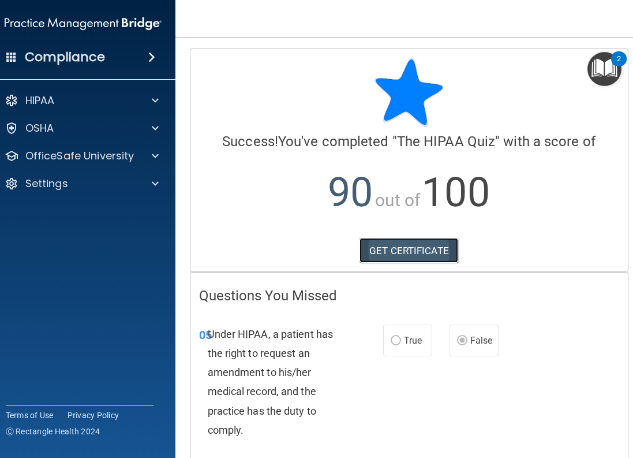
click at [426, 251] on link "GET CERTIFICATE" at bounding box center [409, 250] width 99 height 25
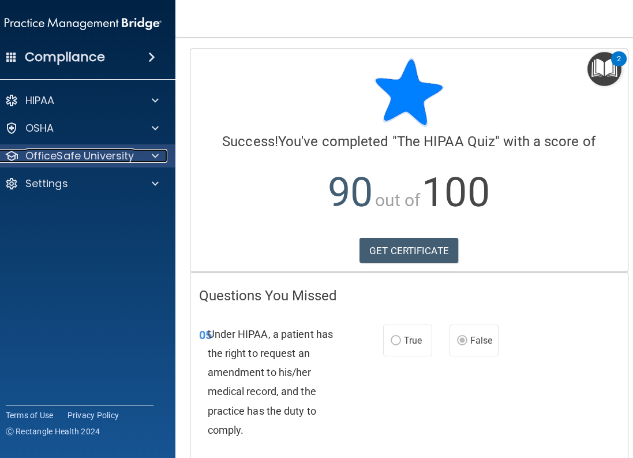
click at [152, 159] on span at bounding box center [155, 156] width 7 height 14
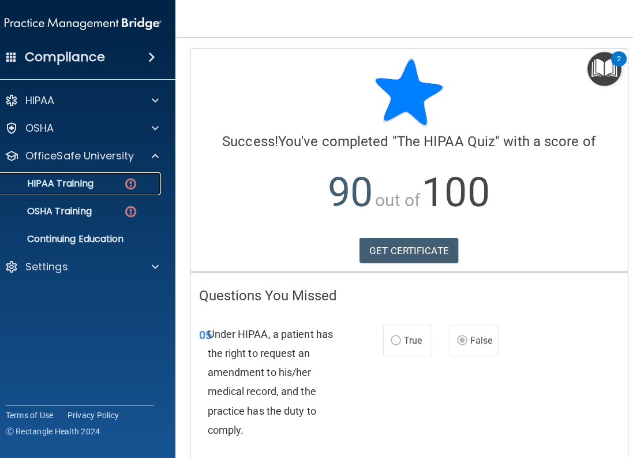
click at [117, 179] on div "HIPAA Training" at bounding box center [77, 184] width 158 height 12
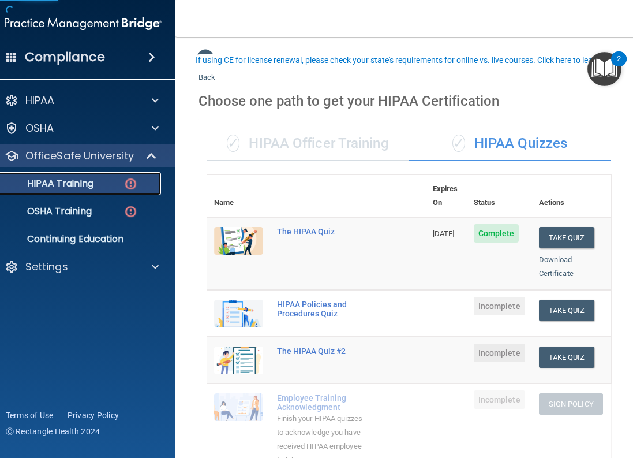
scroll to position [115, 0]
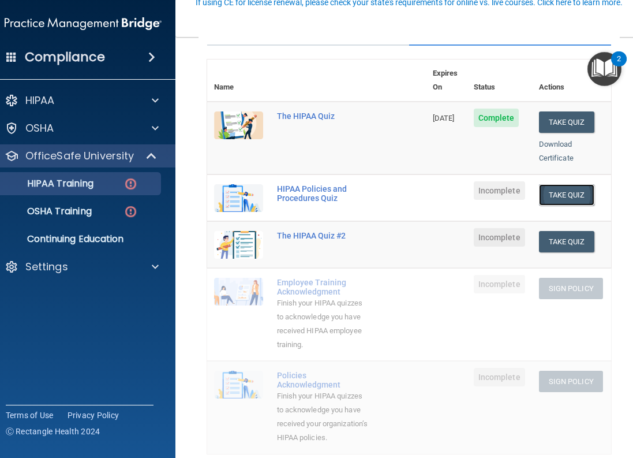
click at [564, 184] on button "Take Quiz" at bounding box center [566, 194] width 55 height 21
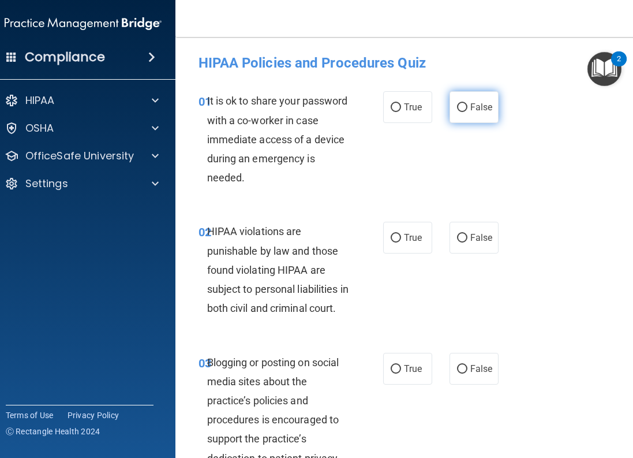
click at [457, 108] on input "False" at bounding box center [462, 107] width 10 height 9
radio input "true"
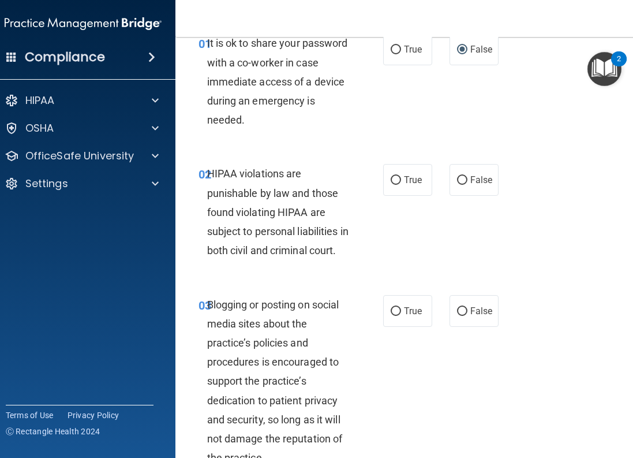
scroll to position [115, 0]
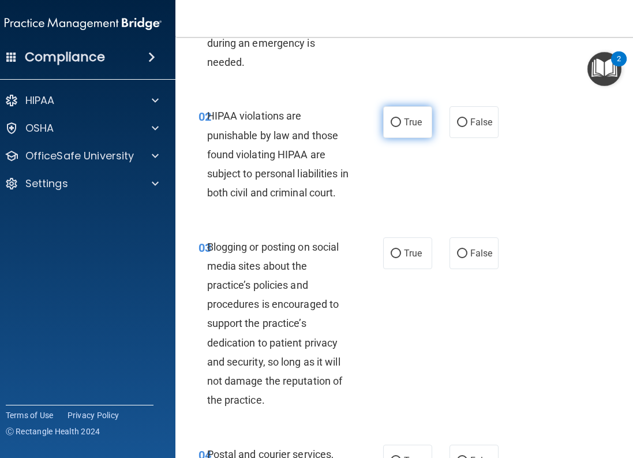
click at [385, 126] on label "True" at bounding box center [407, 122] width 49 height 32
click at [391, 126] on input "True" at bounding box center [396, 122] width 10 height 9
radio input "true"
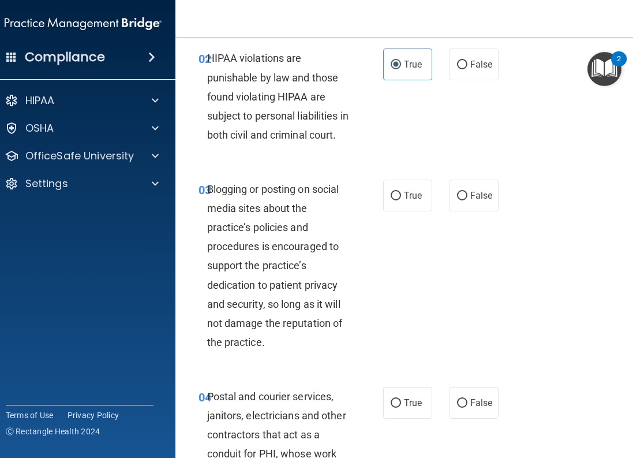
scroll to position [231, 0]
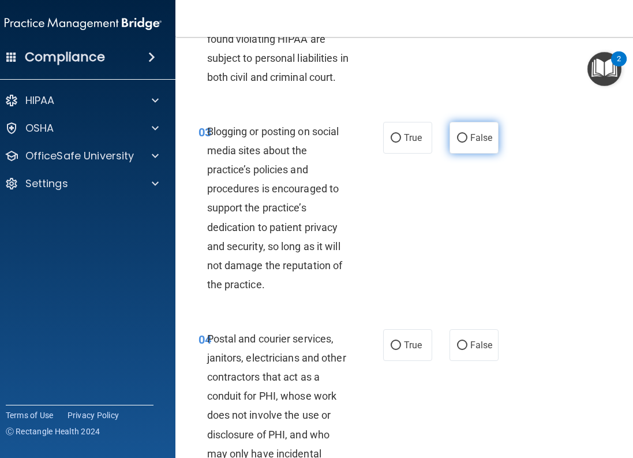
click at [452, 154] on label "False" at bounding box center [474, 138] width 49 height 32
click at [457, 143] on input "False" at bounding box center [462, 138] width 10 height 9
radio input "true"
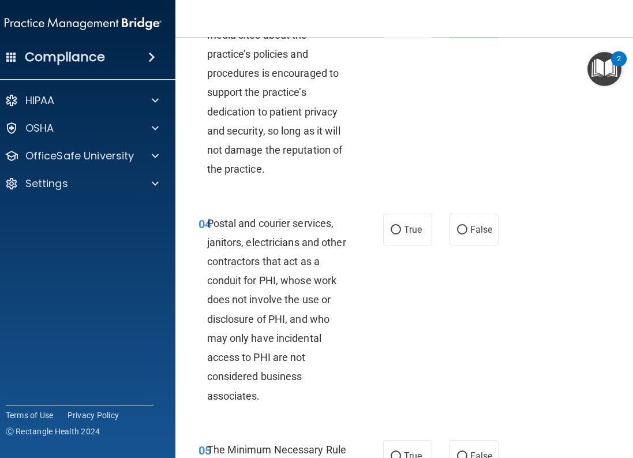
scroll to position [462, 0]
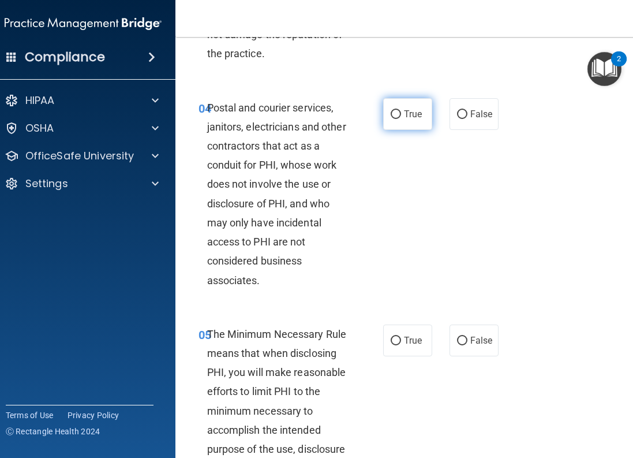
click at [394, 119] on input "True" at bounding box center [396, 114] width 10 height 9
radio input "true"
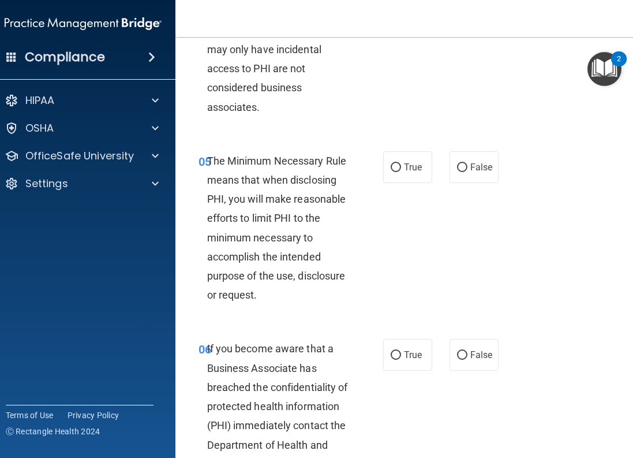
scroll to position [693, 0]
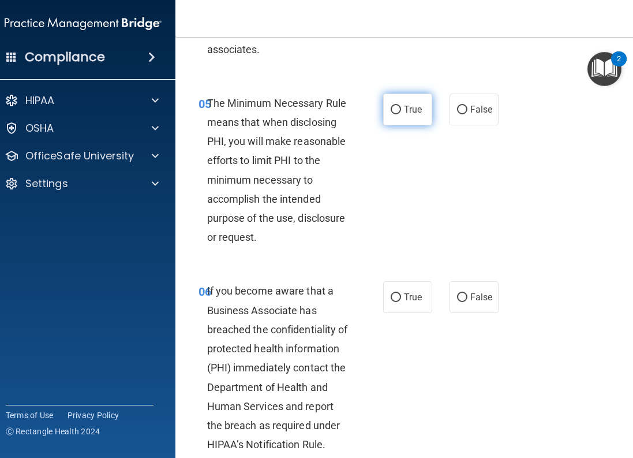
click at [396, 114] on input "True" at bounding box center [396, 110] width 10 height 9
radio input "true"
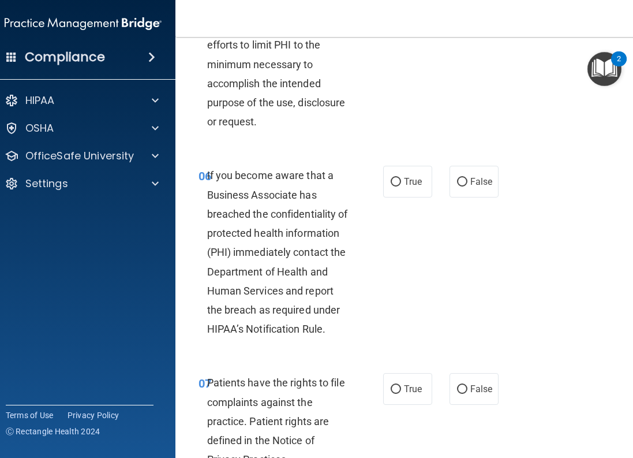
scroll to position [866, 0]
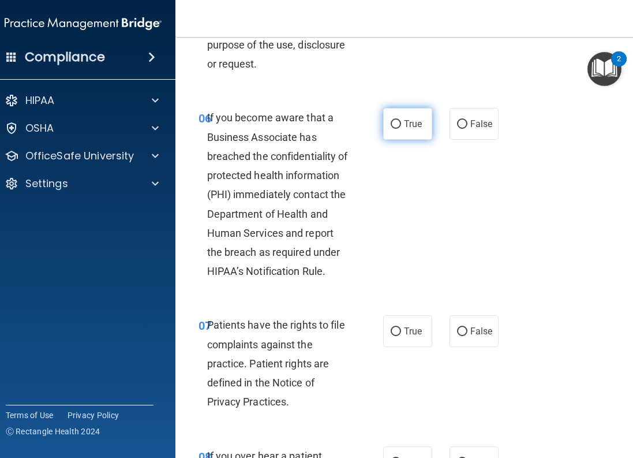
click at [396, 140] on label "True" at bounding box center [407, 124] width 49 height 32
click at [396, 129] on input "True" at bounding box center [396, 124] width 10 height 9
radio input "true"
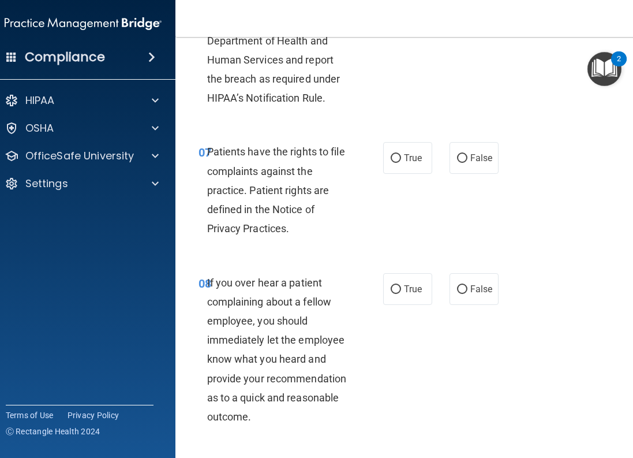
scroll to position [1097, 0]
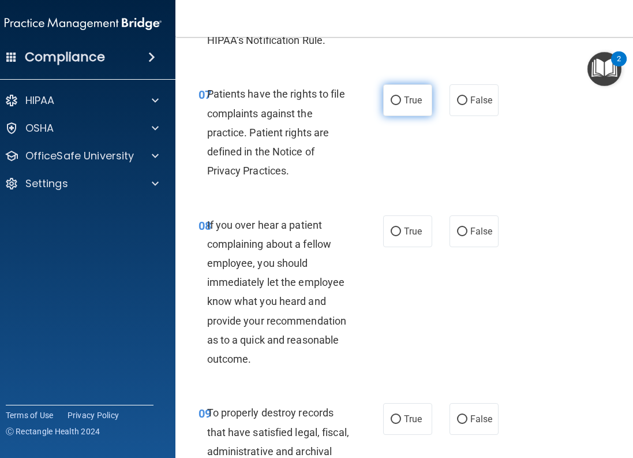
click at [385, 116] on label "True" at bounding box center [407, 100] width 49 height 32
click at [391, 105] on input "True" at bounding box center [396, 100] width 10 height 9
radio input "true"
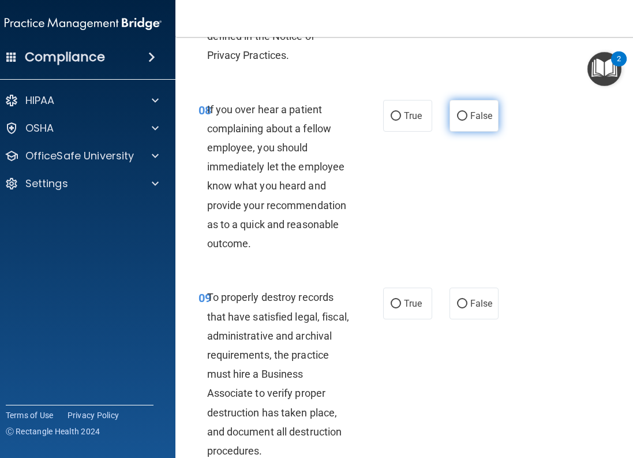
click at [457, 121] on input "False" at bounding box center [462, 116] width 10 height 9
radio input "true"
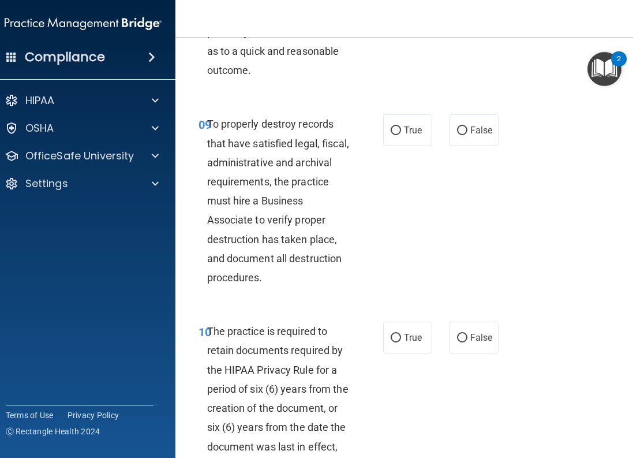
scroll to position [1444, 0]
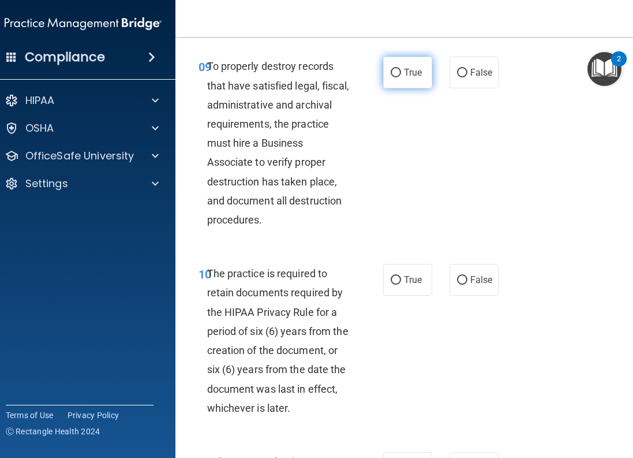
click at [404, 78] on span "True" at bounding box center [413, 72] width 18 height 11
click at [400, 77] on input "True" at bounding box center [396, 73] width 10 height 9
radio input "true"
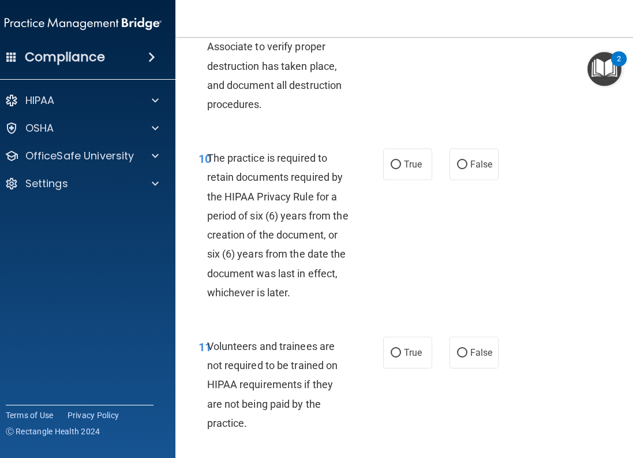
scroll to position [1617, 0]
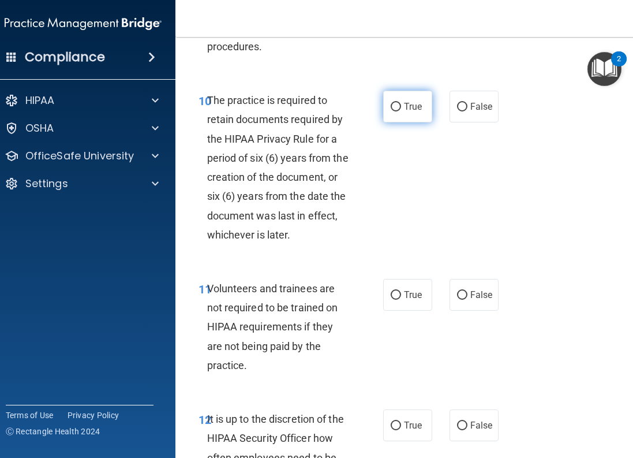
click at [391, 111] on input "True" at bounding box center [396, 107] width 10 height 9
radio input "true"
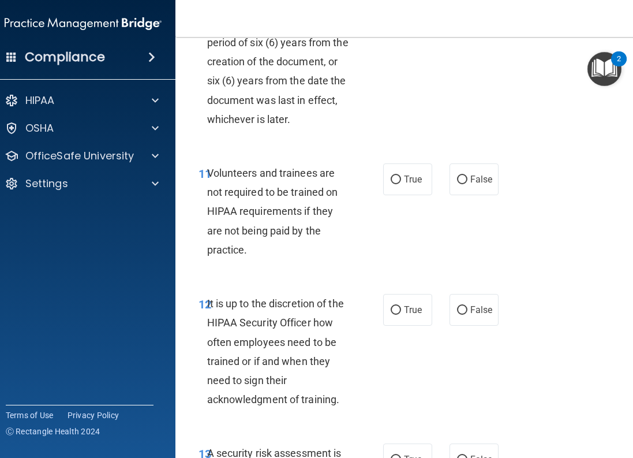
scroll to position [1790, 0]
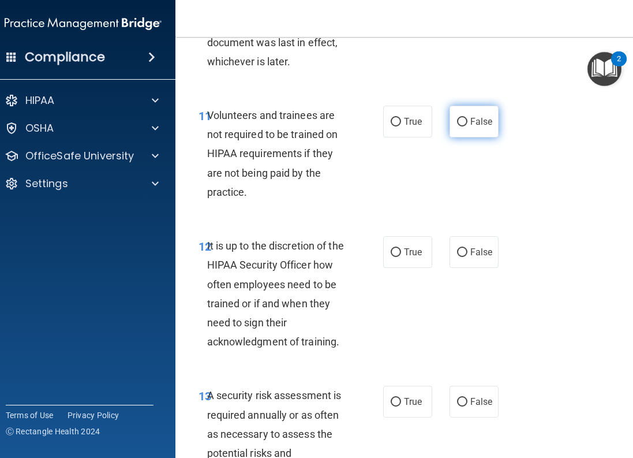
click at [458, 126] on input "False" at bounding box center [462, 122] width 10 height 9
radio input "true"
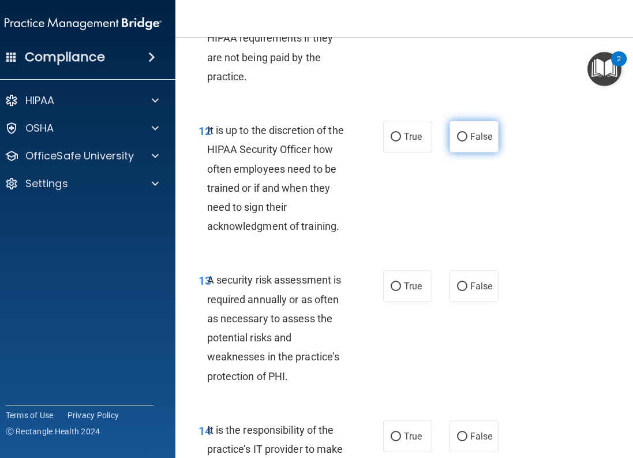
click at [457, 141] on input "False" at bounding box center [462, 137] width 10 height 9
radio input "true"
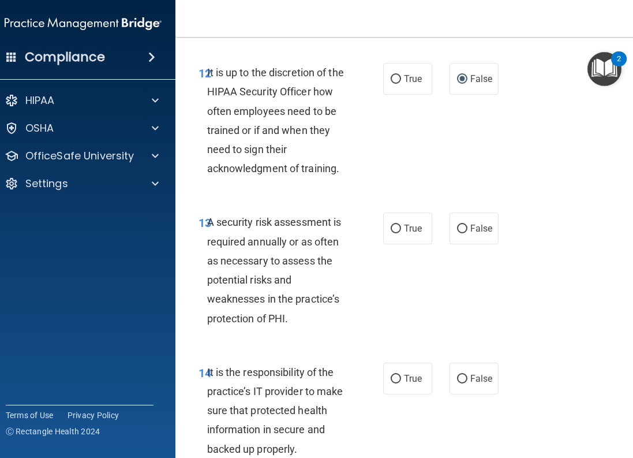
scroll to position [2021, 0]
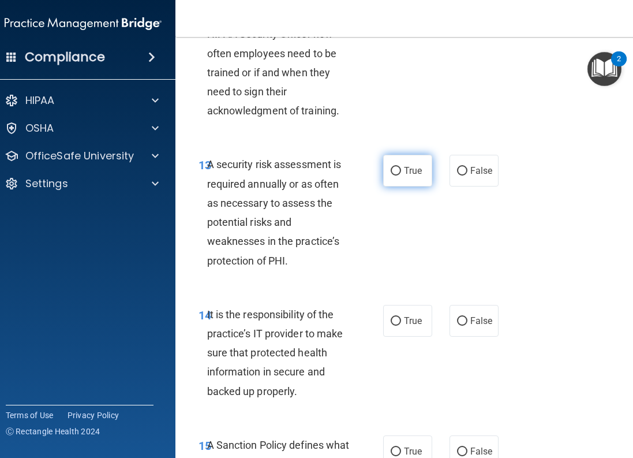
click at [393, 176] on input "True" at bounding box center [396, 171] width 10 height 9
radio input "true"
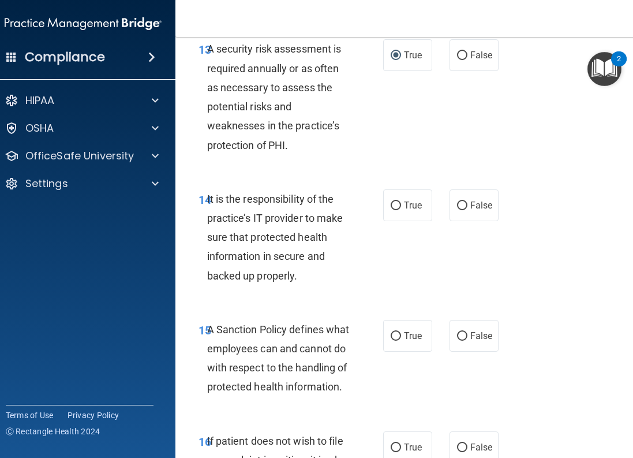
scroll to position [2194, 0]
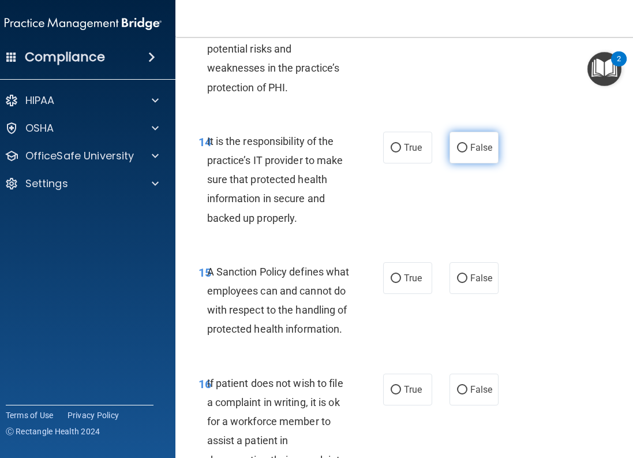
click at [458, 163] on label "False" at bounding box center [474, 148] width 49 height 32
click at [458, 152] on input "False" at bounding box center [462, 148] width 10 height 9
radio input "true"
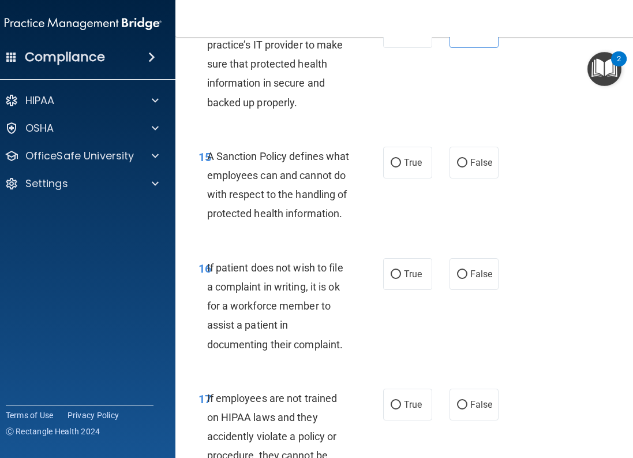
scroll to position [2368, 0]
